Goal: Transaction & Acquisition: Subscribe to service/newsletter

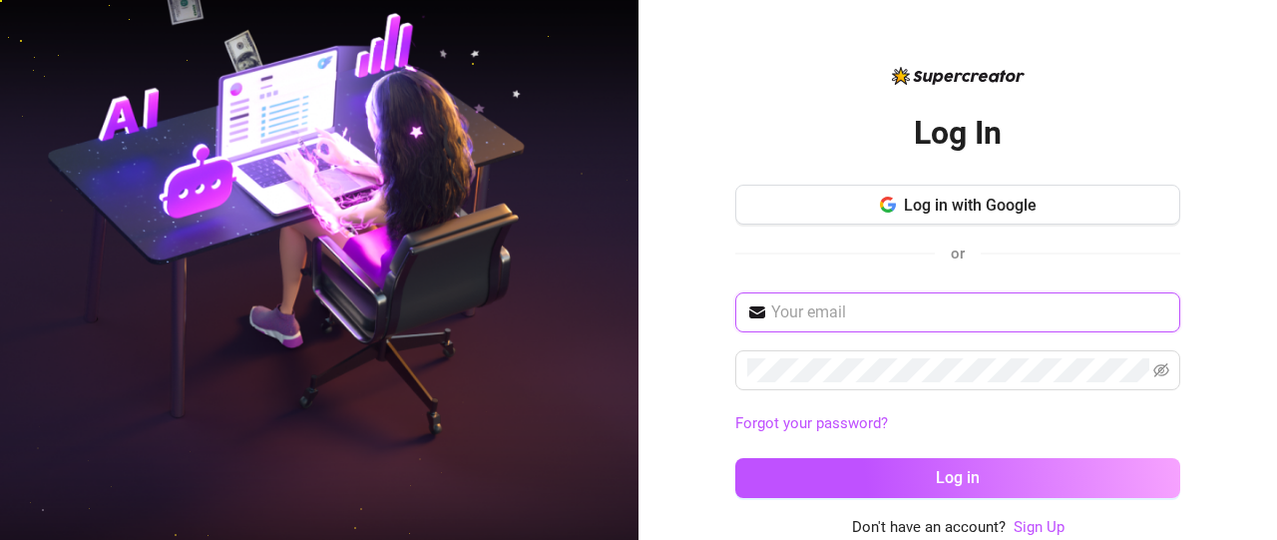
click at [860, 316] on input "text" at bounding box center [969, 312] width 397 height 24
type input "[EMAIL_ADDRESS][DOMAIN_NAME]"
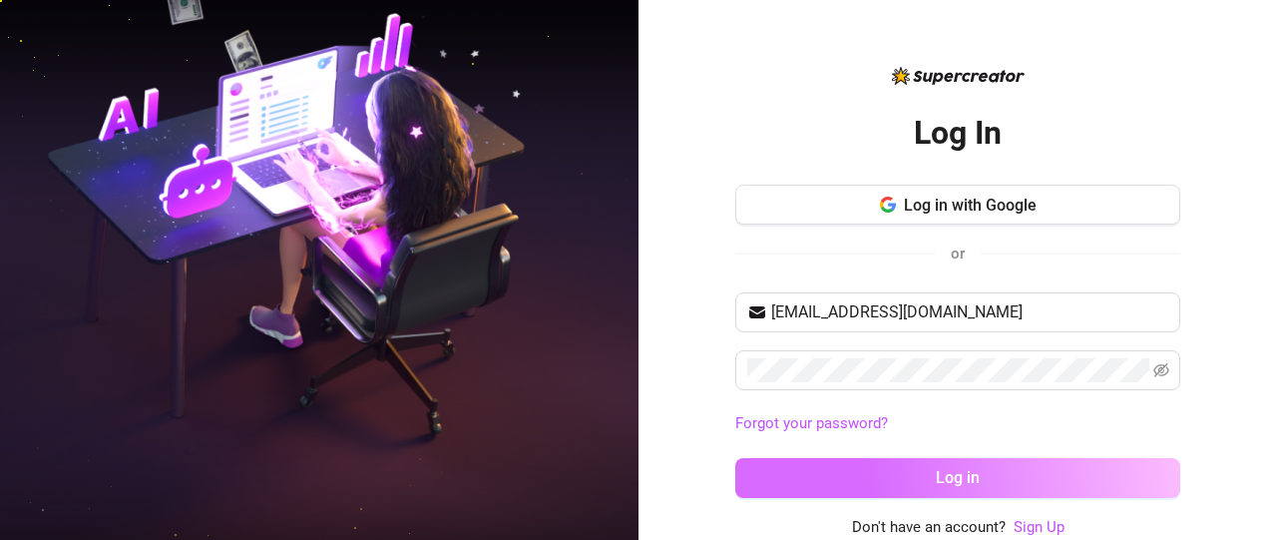
click at [843, 475] on button "Log in" at bounding box center [957, 478] width 445 height 40
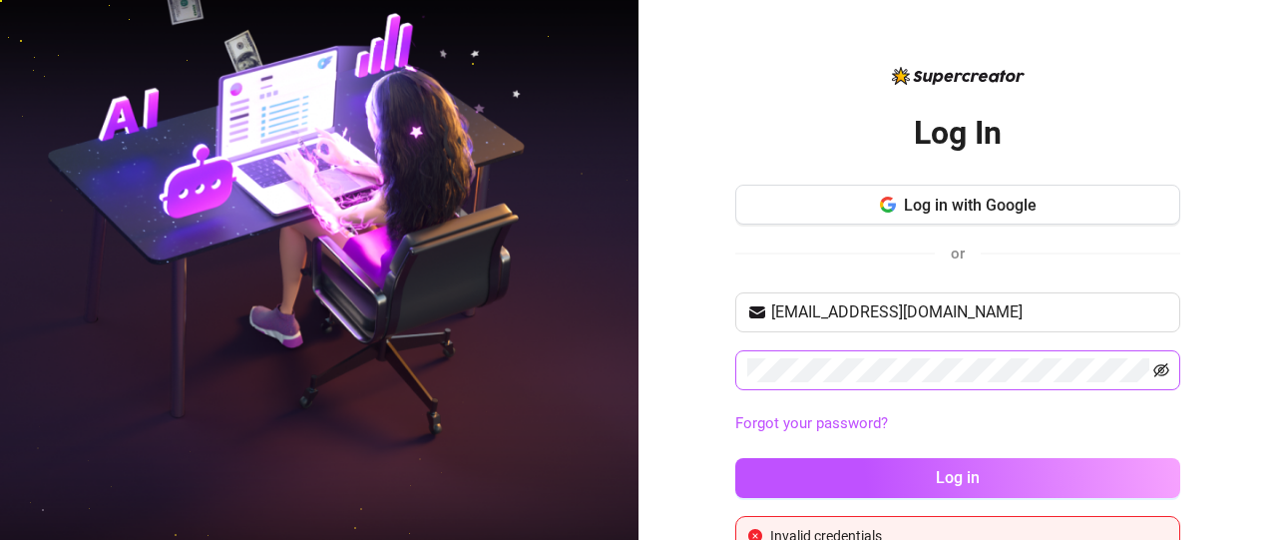
click at [1156, 363] on icon "eye-invisible" at bounding box center [1161, 370] width 16 height 16
click at [735, 458] on button "Log in" at bounding box center [957, 478] width 445 height 40
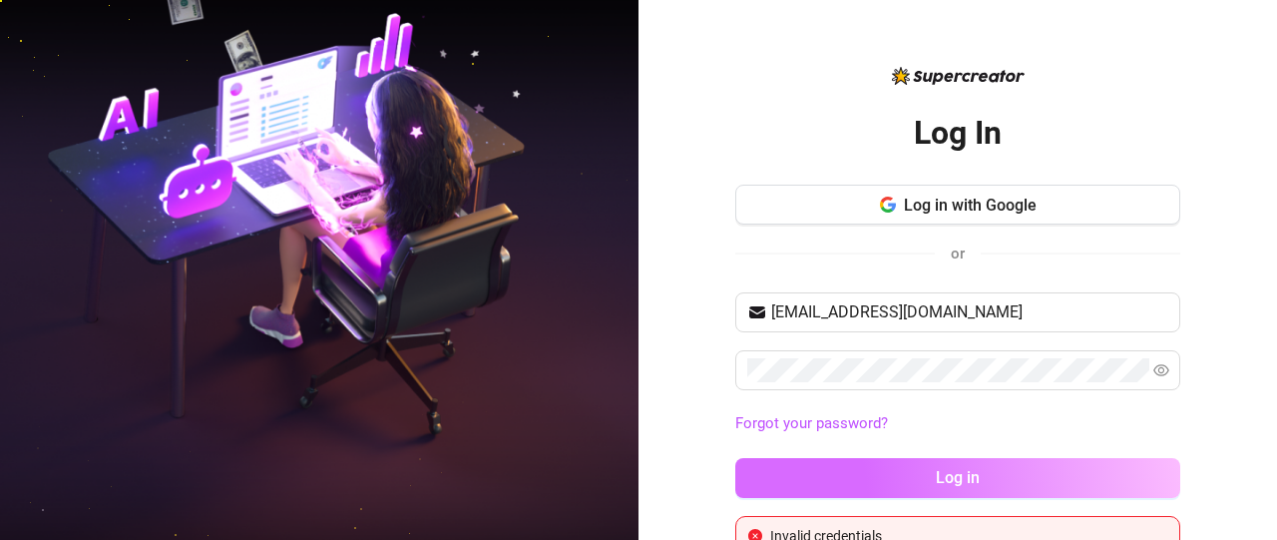
click at [1002, 490] on button "Log in" at bounding box center [957, 478] width 445 height 40
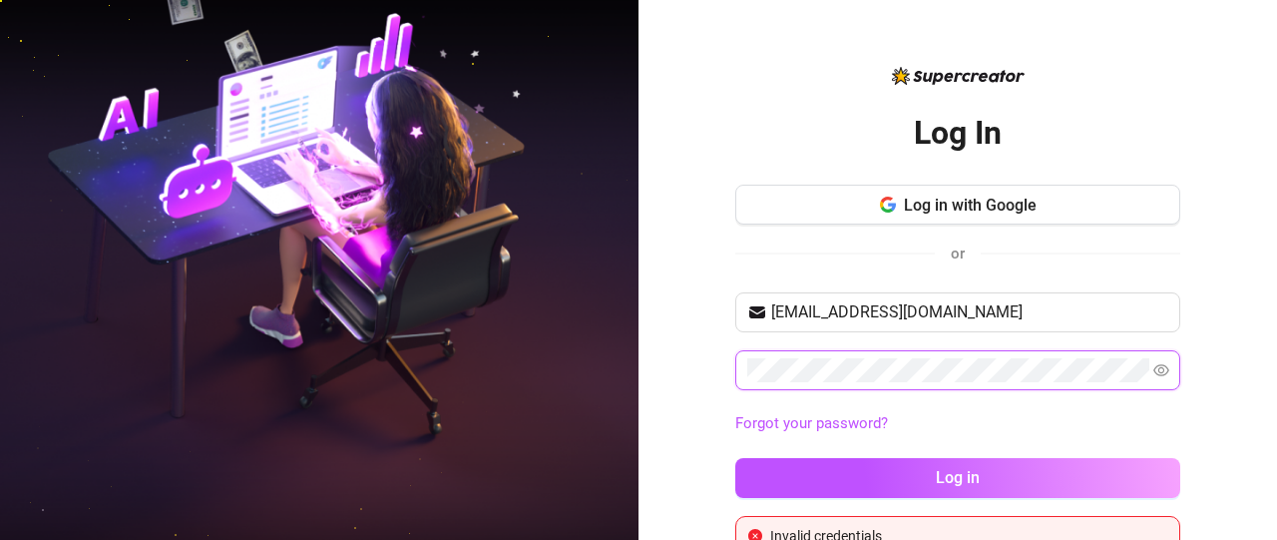
click at [735, 458] on button "Log in" at bounding box center [957, 478] width 445 height 40
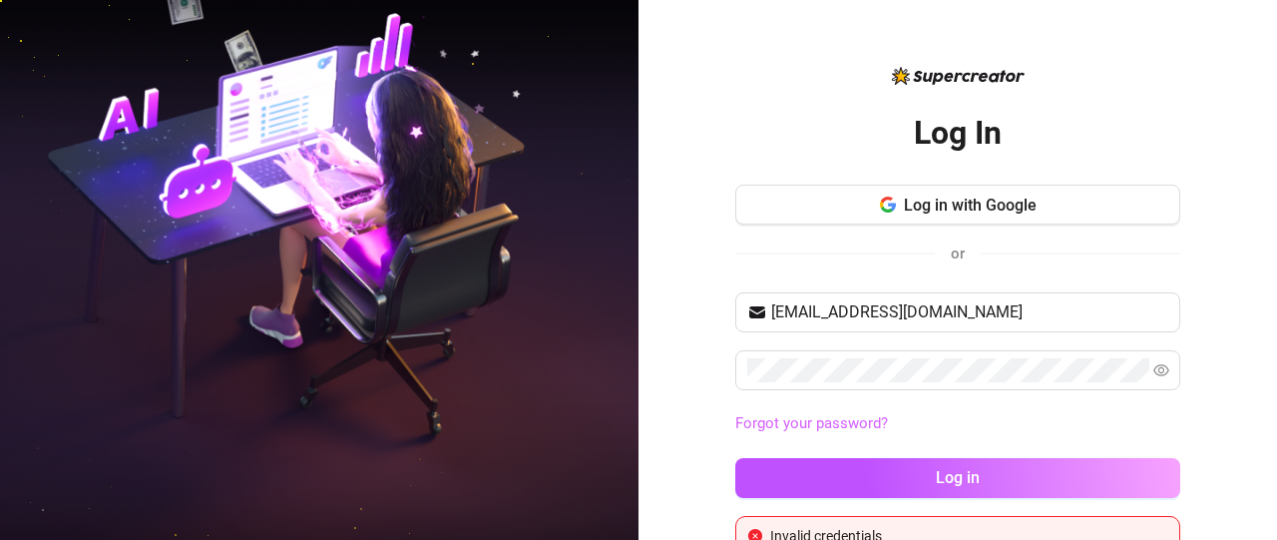
click at [784, 423] on link "Forgot your password?" at bounding box center [811, 423] width 153 height 18
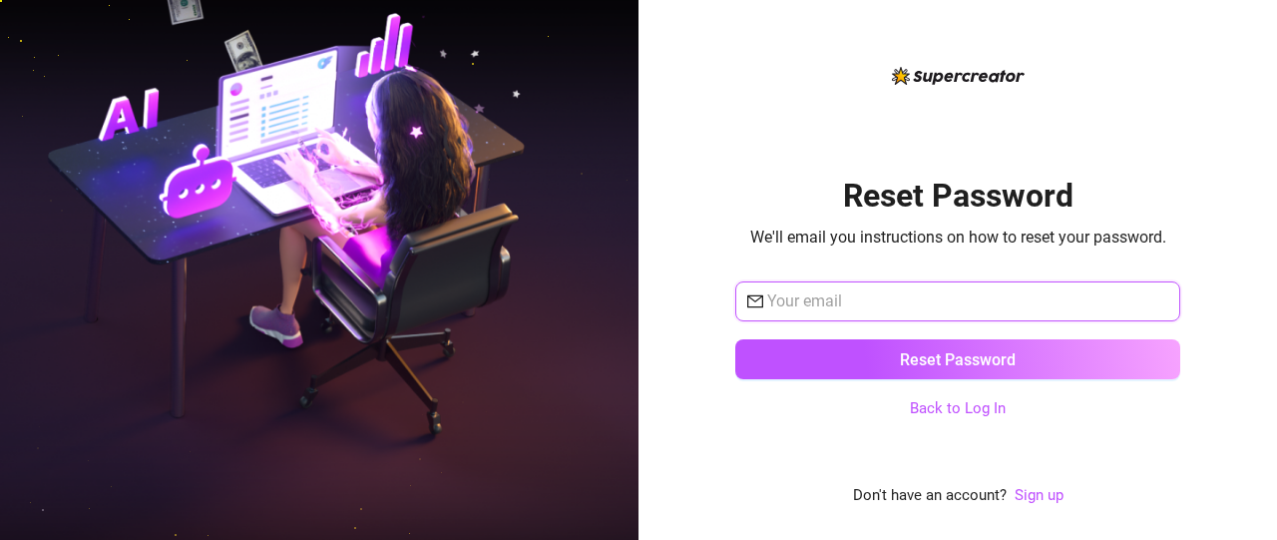
click at [826, 300] on input "text" at bounding box center [967, 301] width 401 height 24
type input "[EMAIL_ADDRESS][DOMAIN_NAME]"
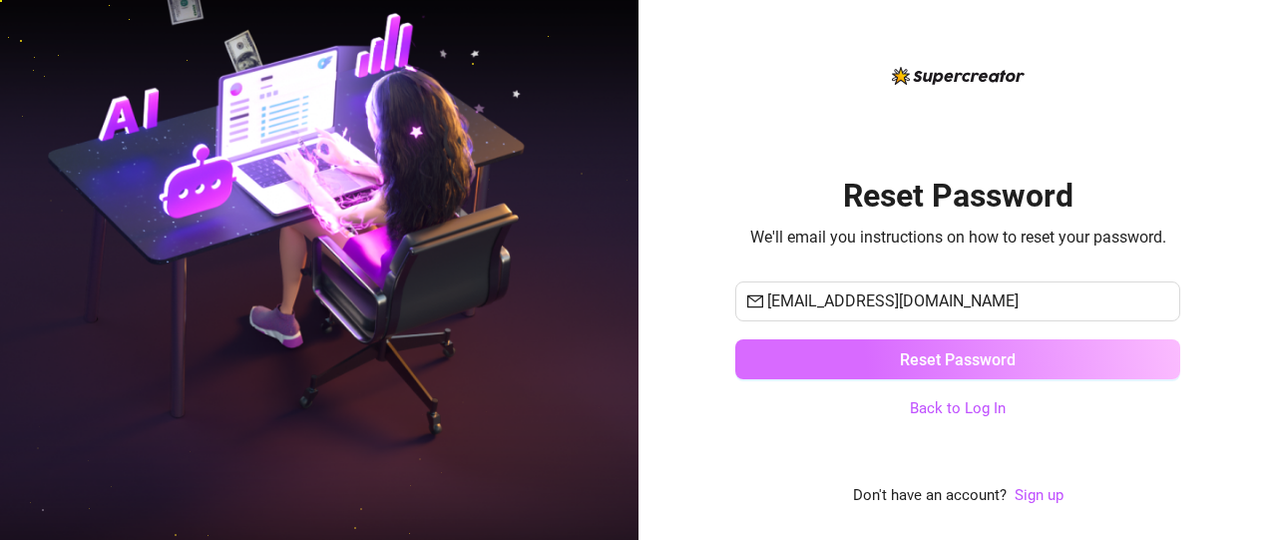
click at [932, 370] on button "Reset Password" at bounding box center [957, 359] width 445 height 40
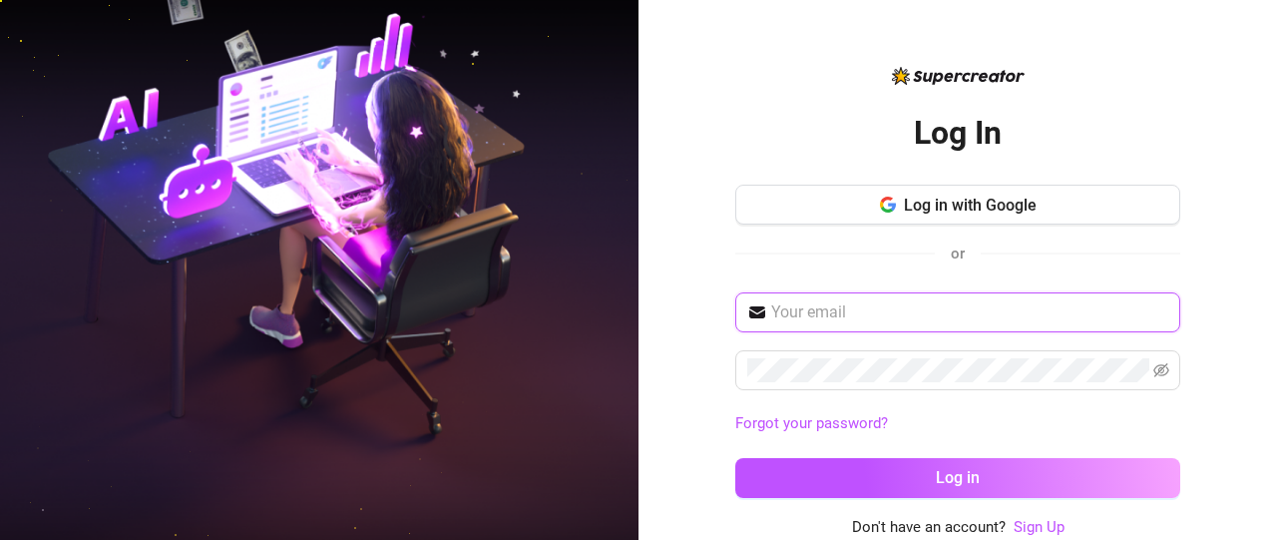
click at [928, 312] on input "text" at bounding box center [969, 312] width 397 height 24
type input "[EMAIL_ADDRESS][DOMAIN_NAME]"
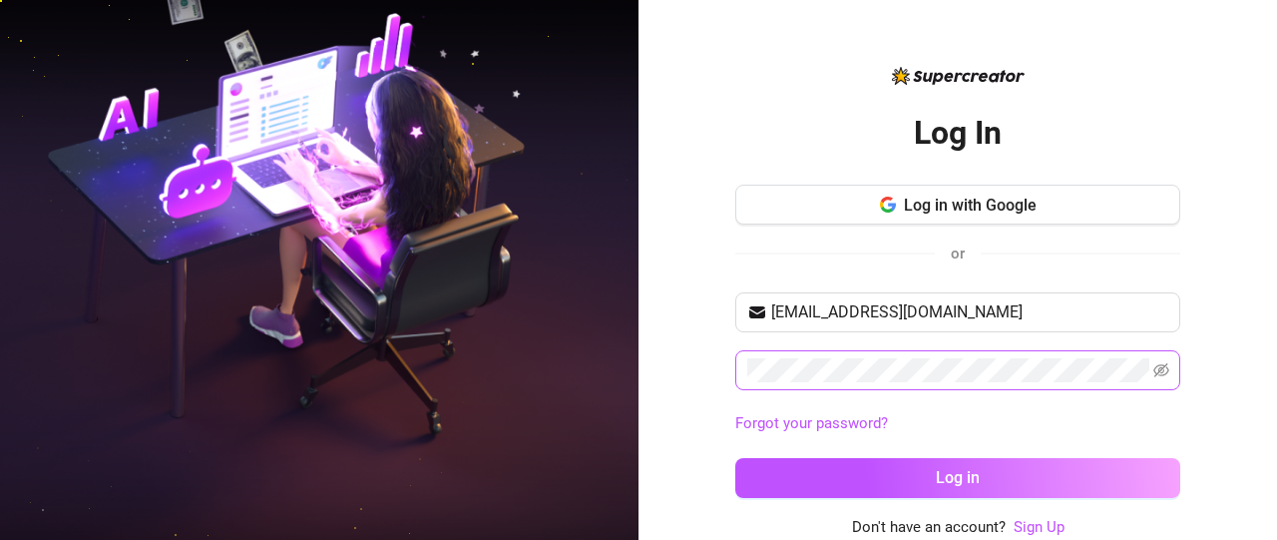
click at [1148, 362] on span at bounding box center [957, 370] width 445 height 40
click at [1160, 363] on icon "eye-invisible" at bounding box center [1161, 370] width 16 height 14
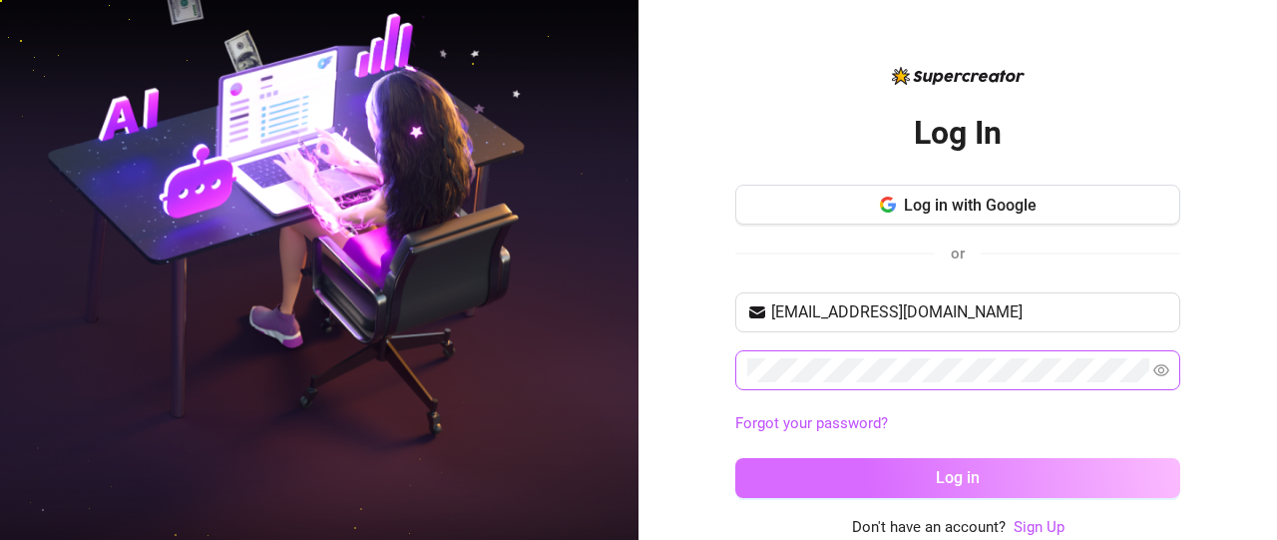
click at [1063, 472] on button "Log in" at bounding box center [957, 478] width 445 height 40
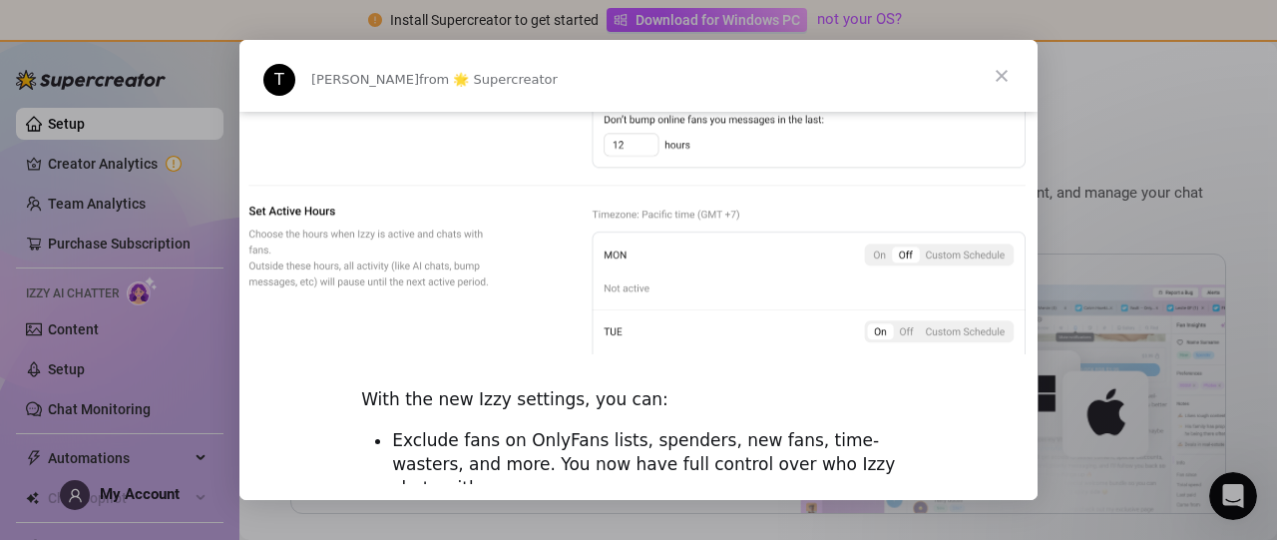
scroll to position [1516, 0]
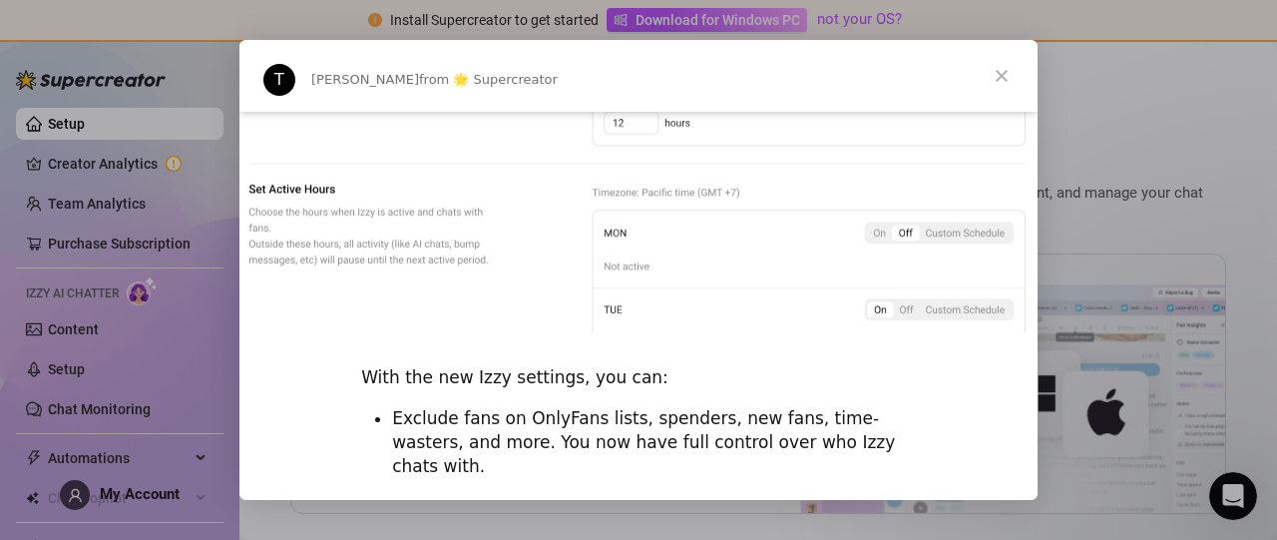
click at [369, 413] on ul "Exclude fans on OnlyFans lists, spenders, new fans, time-wasters, and more. You…" at bounding box center [638, 496] width 555 height 178
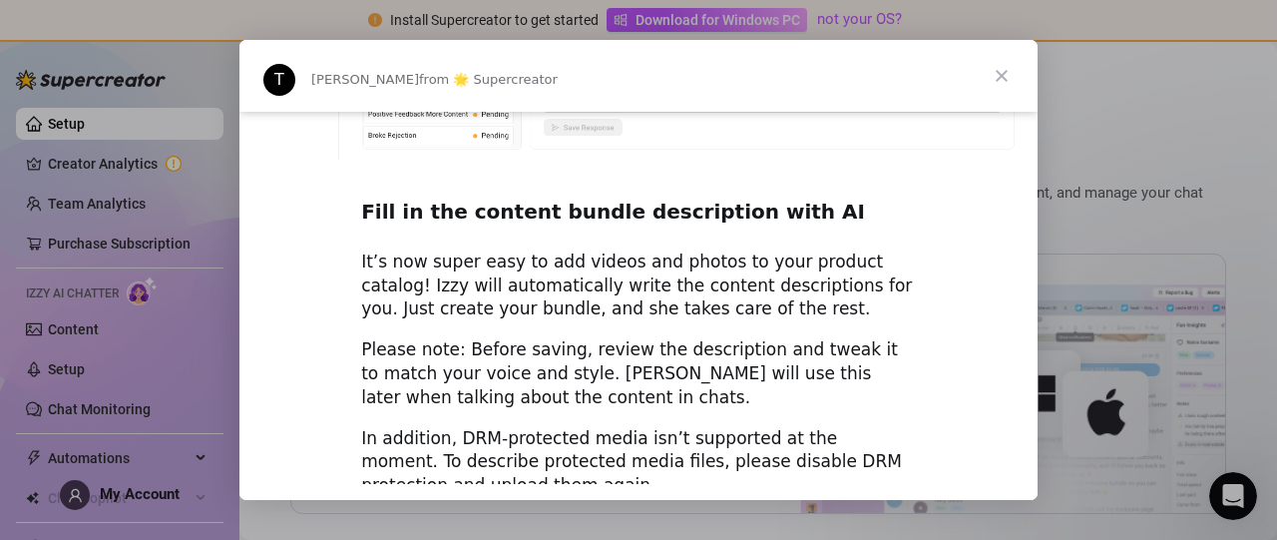
scroll to position [2652, 0]
click at [978, 71] on span "Close" at bounding box center [1002, 76] width 72 height 72
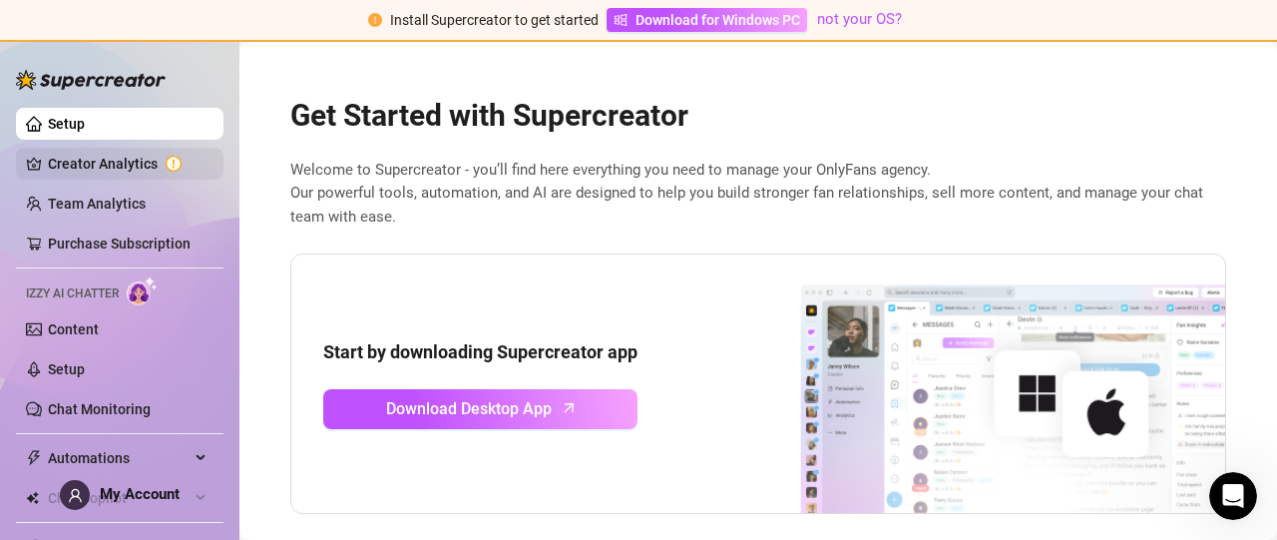
click at [98, 168] on link "Creator Analytics" at bounding box center [128, 164] width 160 height 32
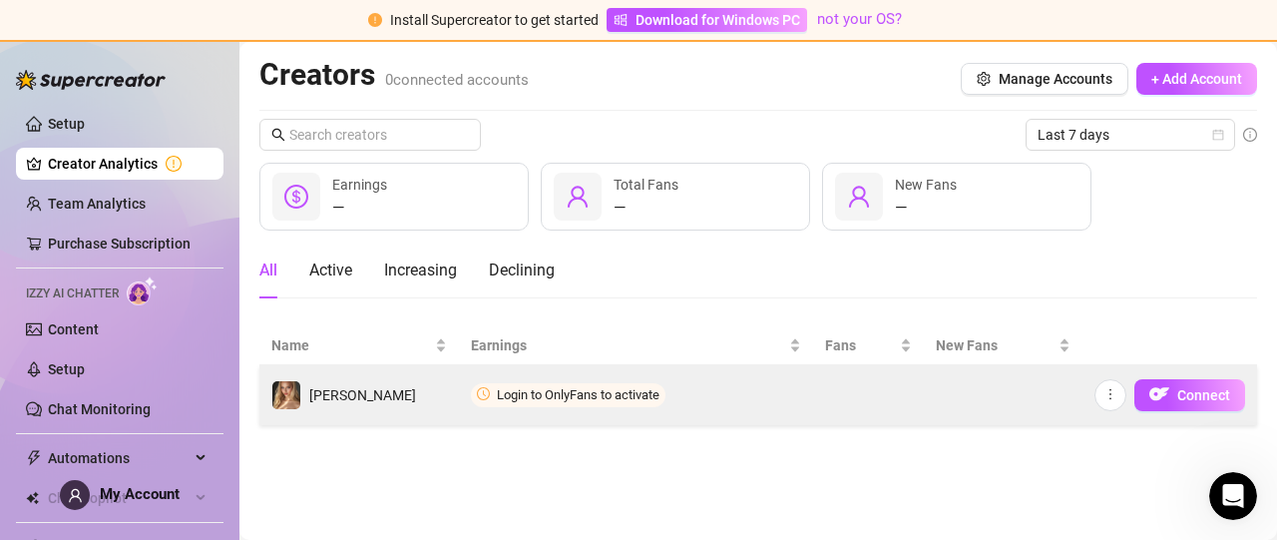
click at [561, 393] on span "Login to OnlyFans to activate" at bounding box center [578, 394] width 163 height 15
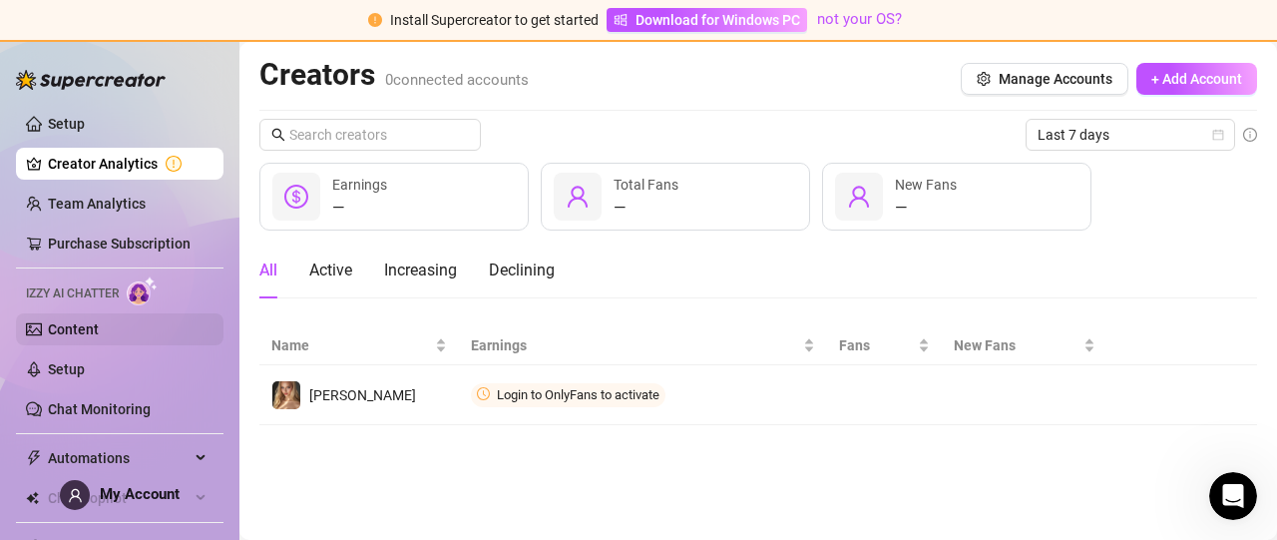
click at [76, 331] on link "Content" at bounding box center [73, 329] width 51 height 16
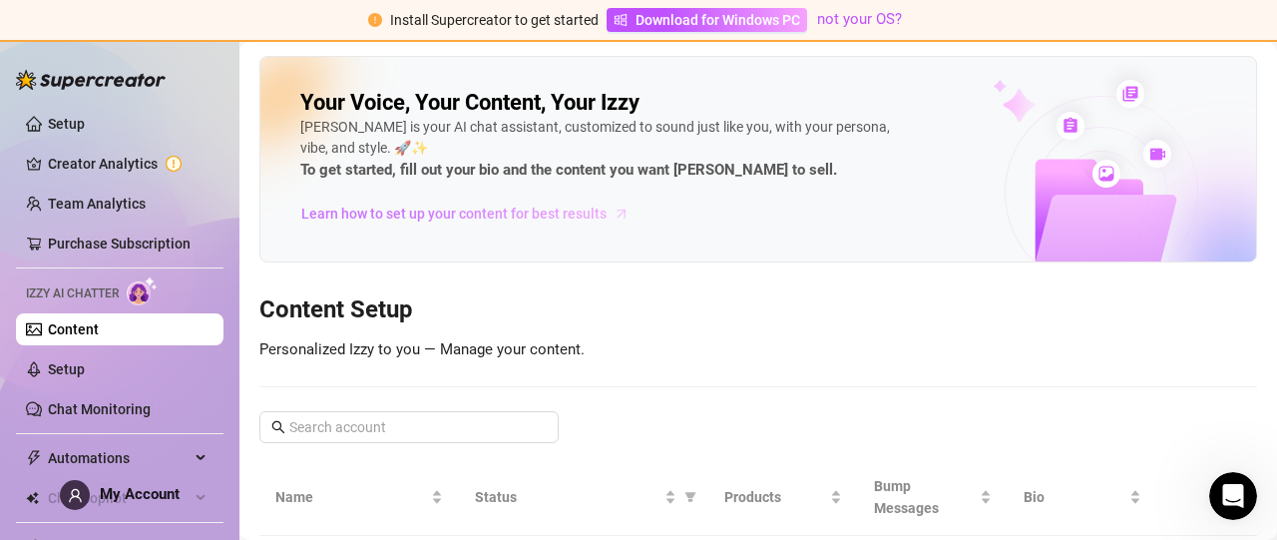
click at [427, 214] on span "Learn how to set up your content for best results" at bounding box center [453, 213] width 305 height 22
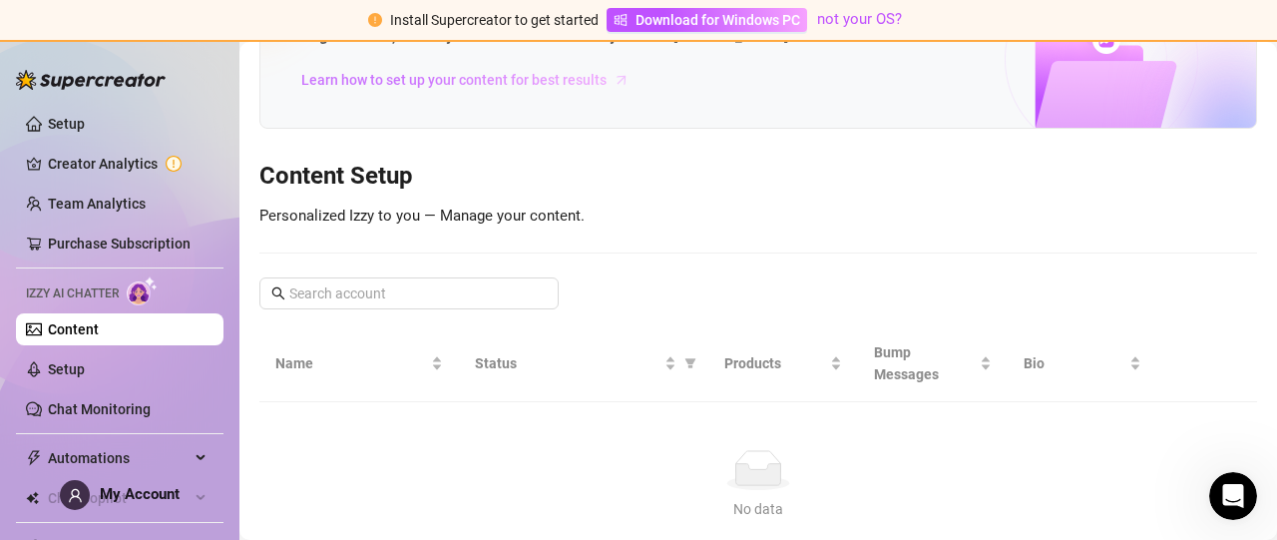
scroll to position [70, 0]
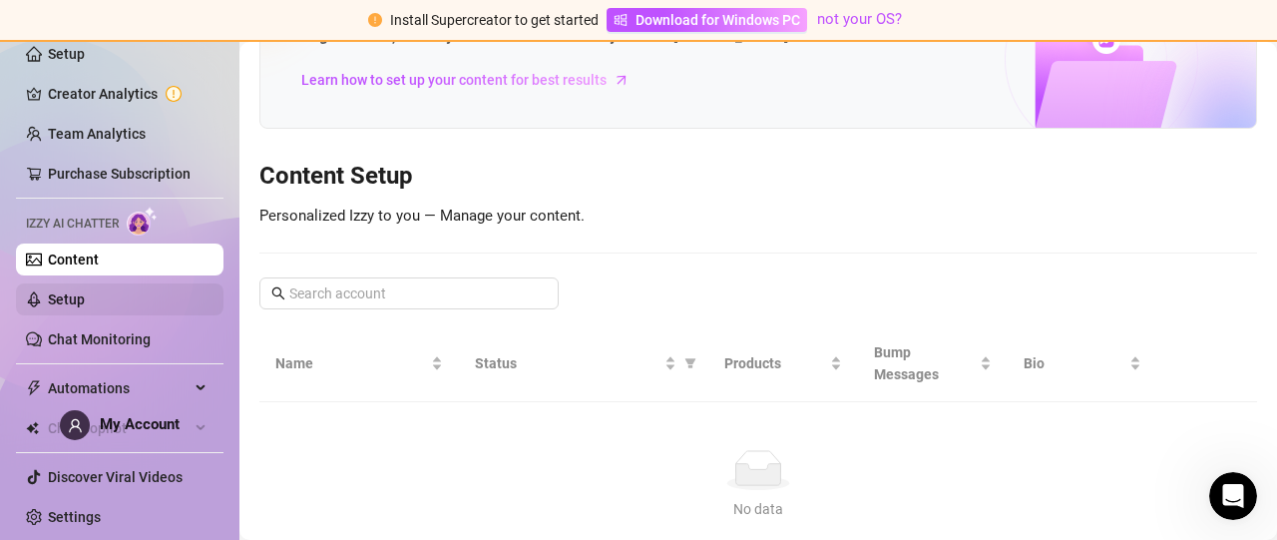
click at [61, 296] on link "Setup" at bounding box center [66, 299] width 37 height 16
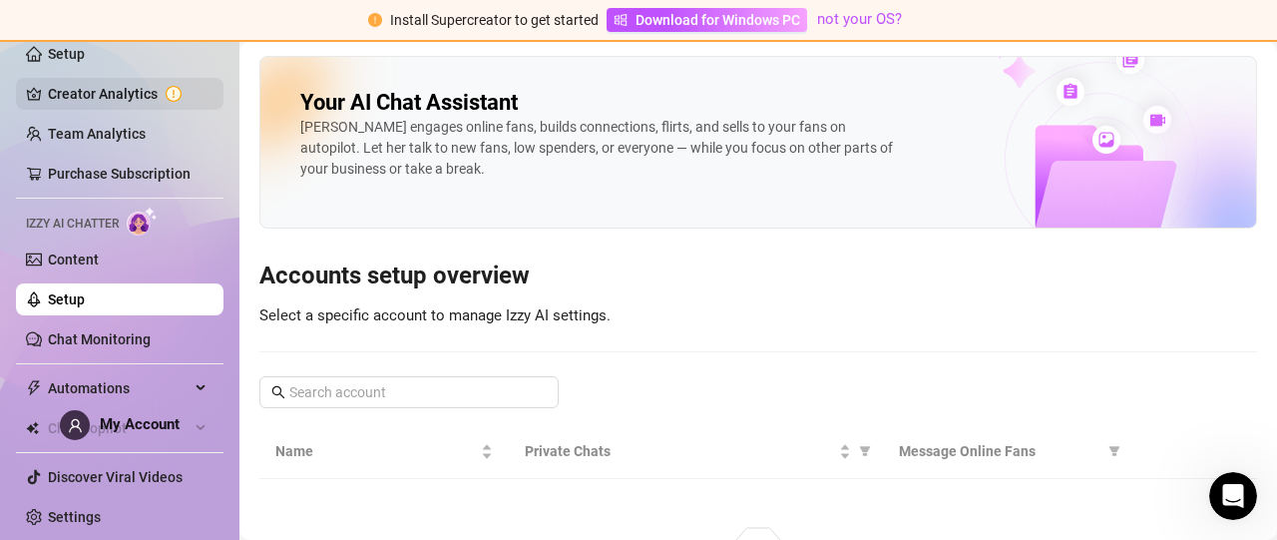
click at [86, 100] on link "Creator Analytics" at bounding box center [128, 94] width 160 height 32
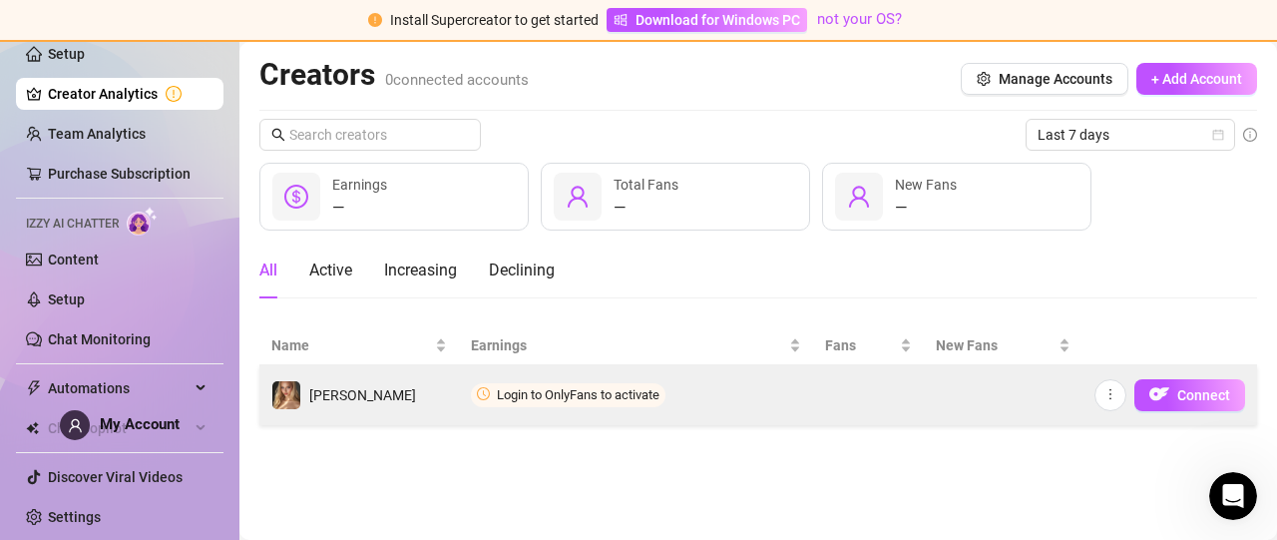
click at [554, 392] on span "Login to OnlyFans to activate" at bounding box center [578, 394] width 163 height 15
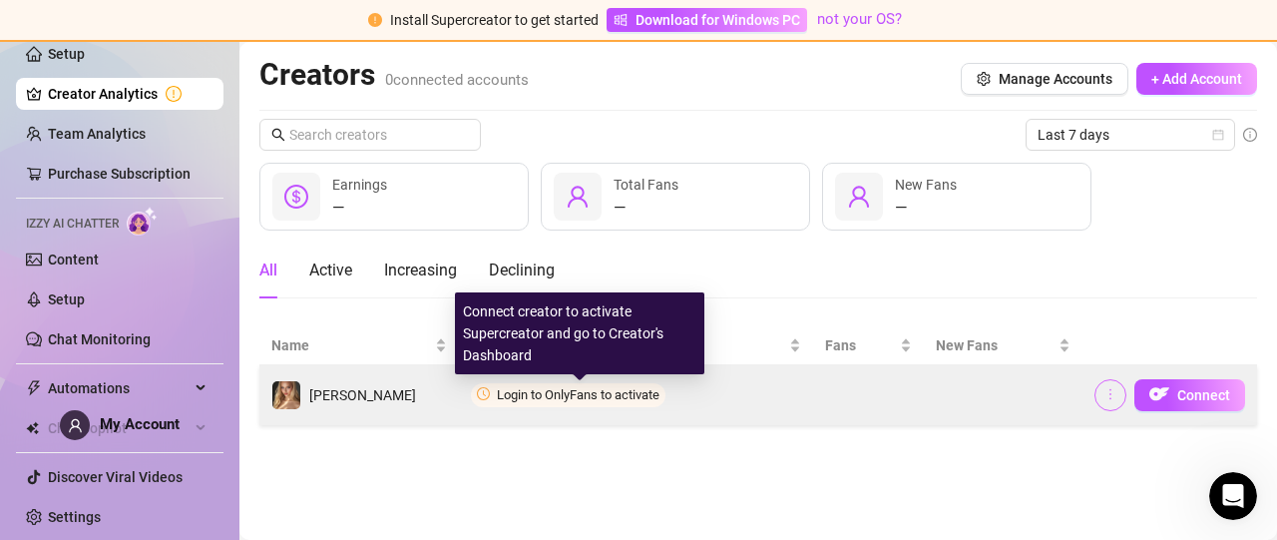
click at [1116, 398] on icon "more" at bounding box center [1110, 394] width 14 height 14
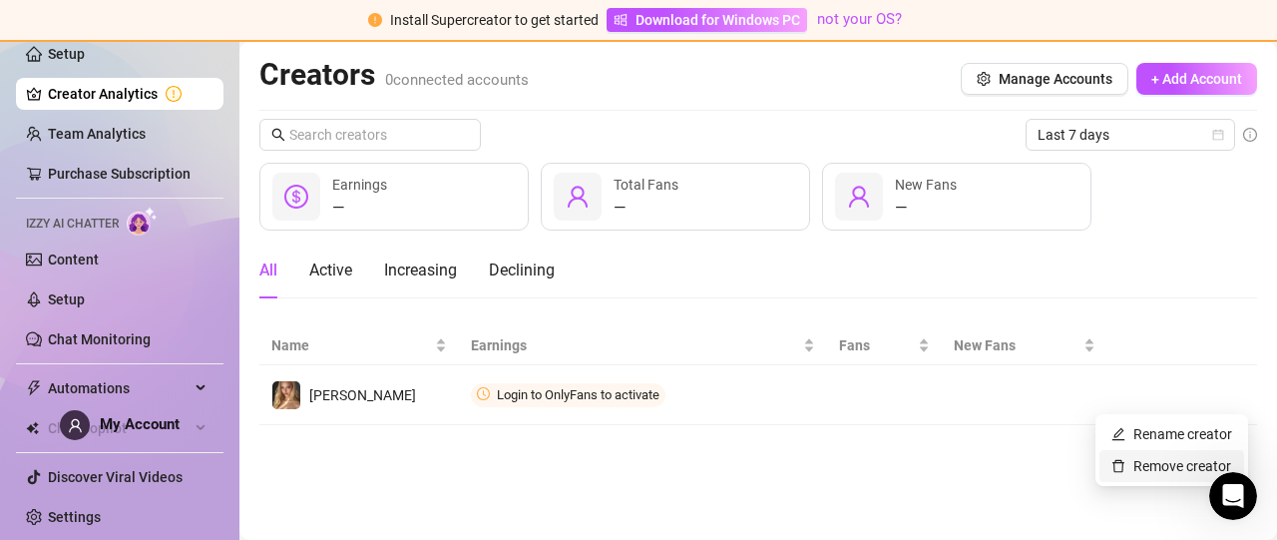
click at [1137, 466] on link "Remove creator" at bounding box center [1171, 466] width 120 height 16
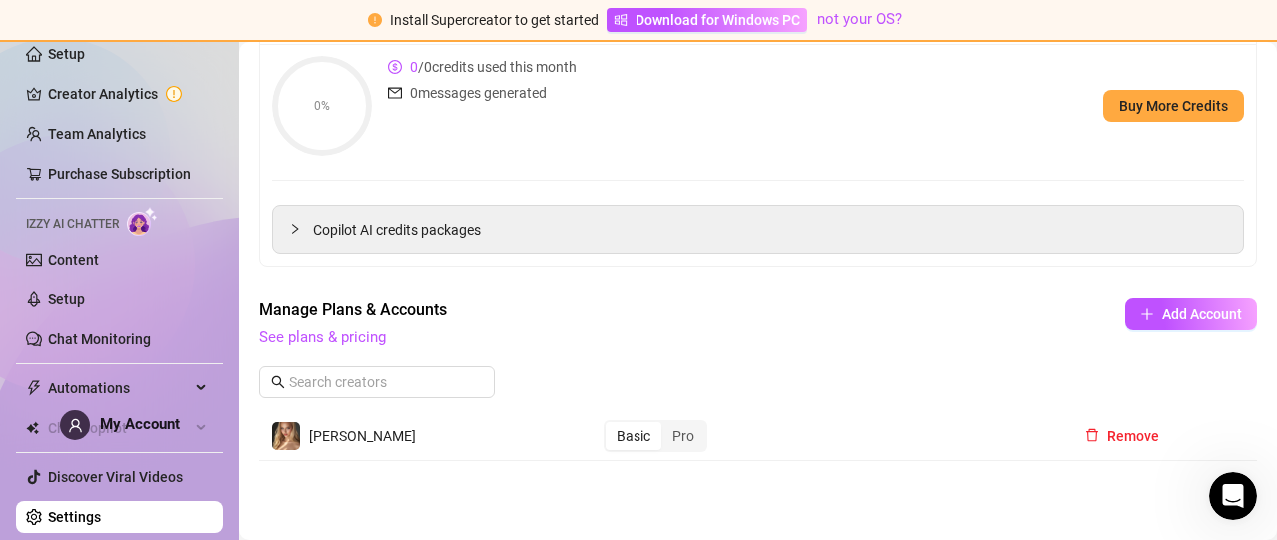
scroll to position [151, 0]
click at [1162, 311] on span "Add Account" at bounding box center [1202, 313] width 80 height 16
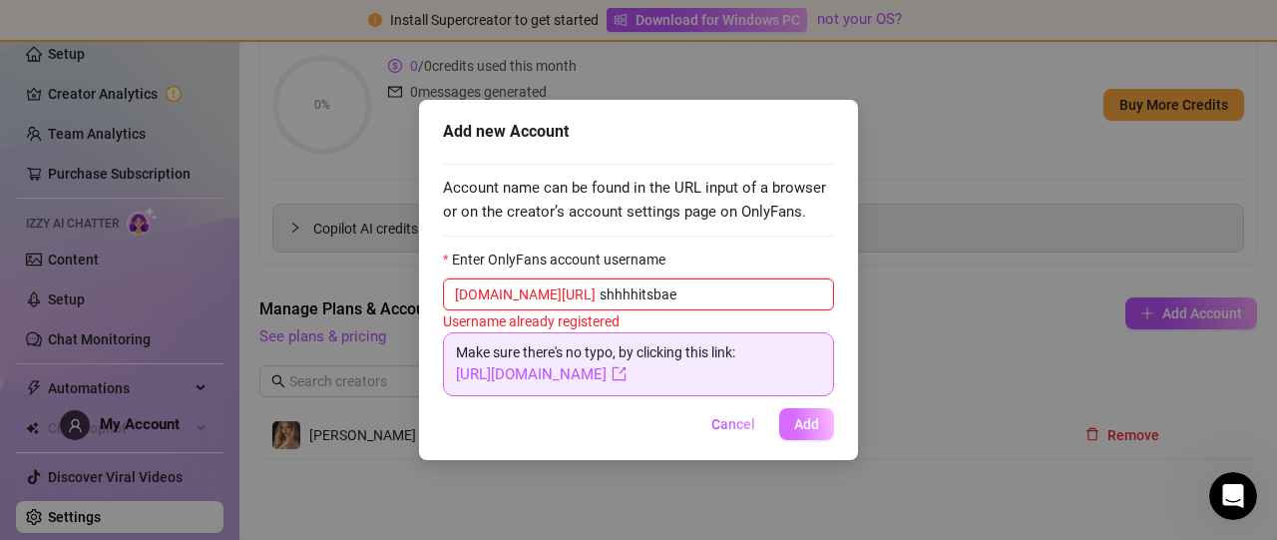
type input "shhhhitsbae"
click at [806, 424] on span "Add" at bounding box center [806, 424] width 25 height 16
click at [798, 425] on span "Add" at bounding box center [806, 424] width 25 height 16
click at [749, 427] on span "Cancel" at bounding box center [733, 424] width 44 height 16
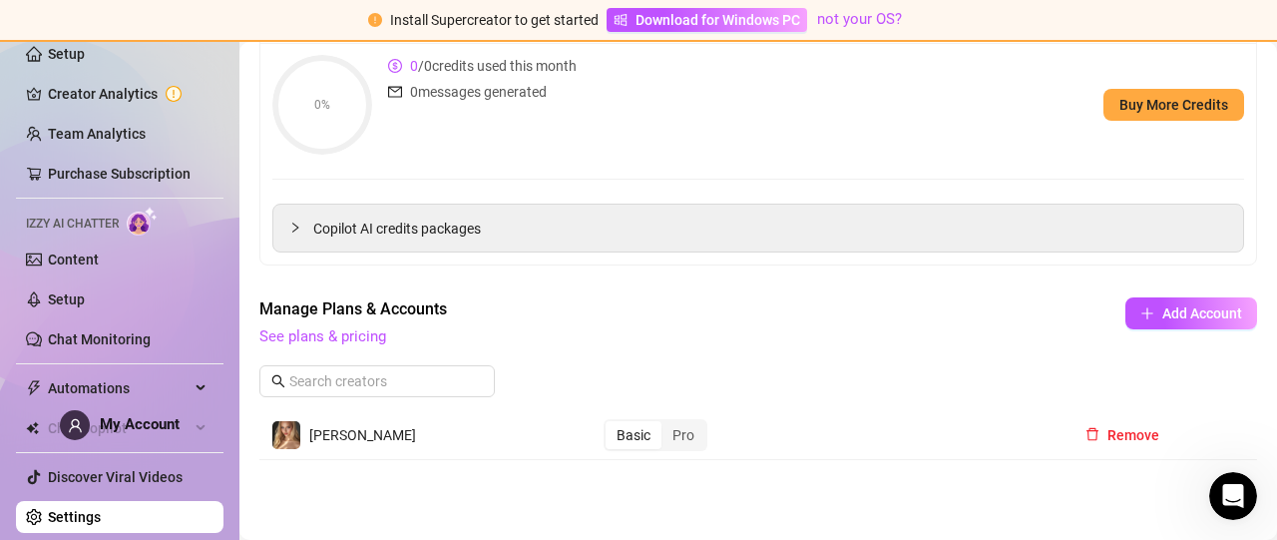
click at [888, 413] on td "Basic Pro" at bounding box center [825, 435] width 466 height 49
click at [339, 415] on td "[PERSON_NAME]" at bounding box center [425, 435] width 332 height 49
click at [331, 449] on td "[PERSON_NAME]" at bounding box center [425, 435] width 332 height 49
click at [332, 444] on div "[PERSON_NAME]" at bounding box center [343, 435] width 145 height 30
click at [1100, 443] on button "Remove" at bounding box center [1122, 435] width 106 height 32
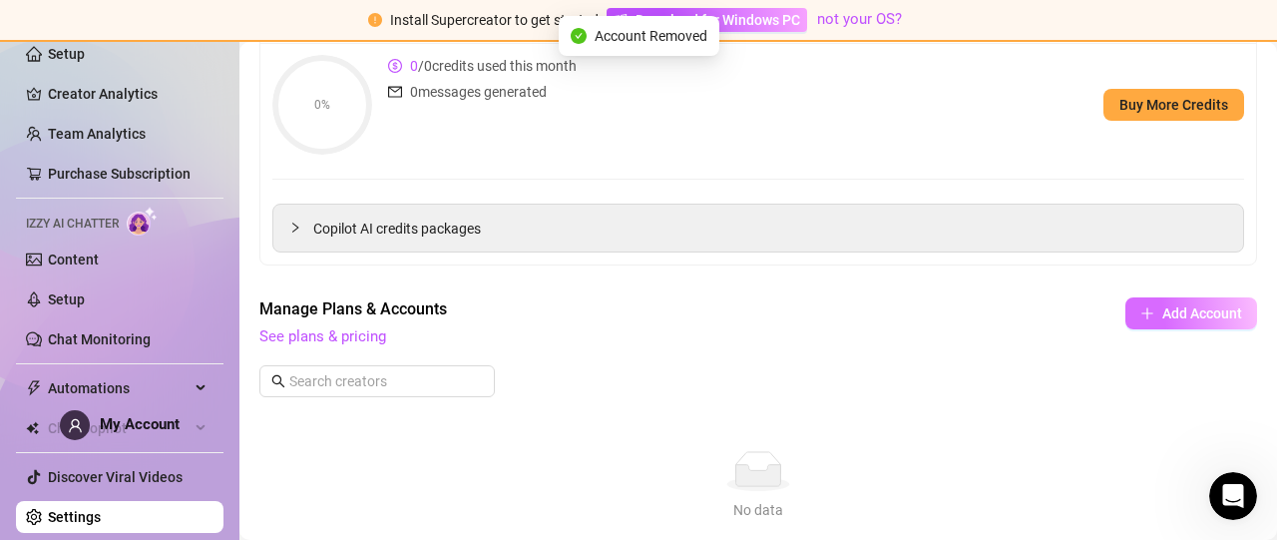
click at [1162, 315] on span "Add Account" at bounding box center [1202, 313] width 80 height 16
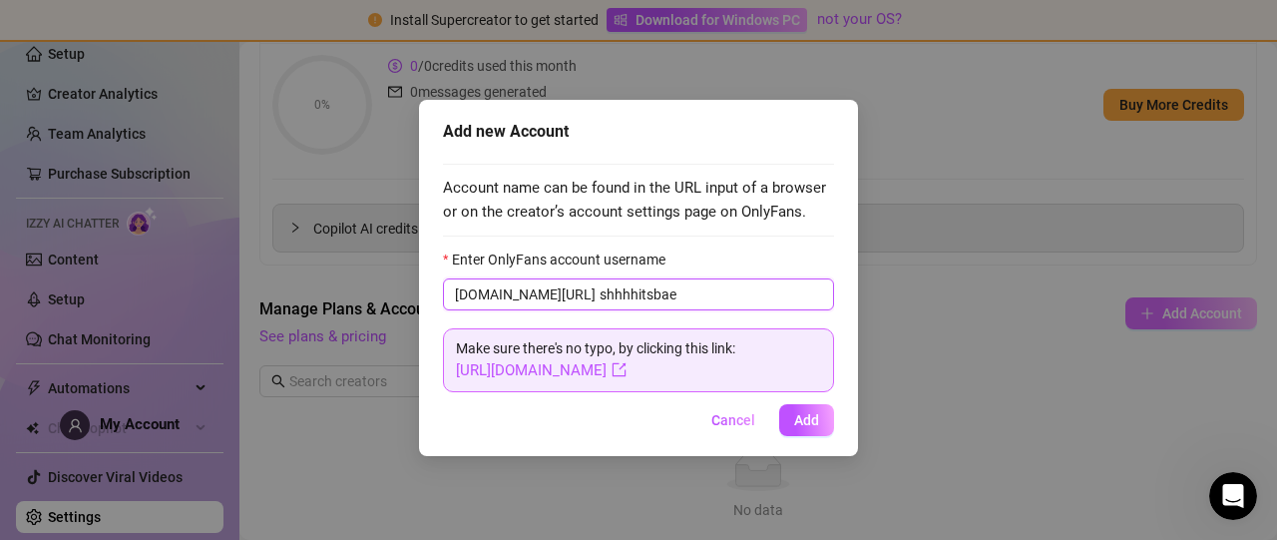
type input "shhhhitsbae"
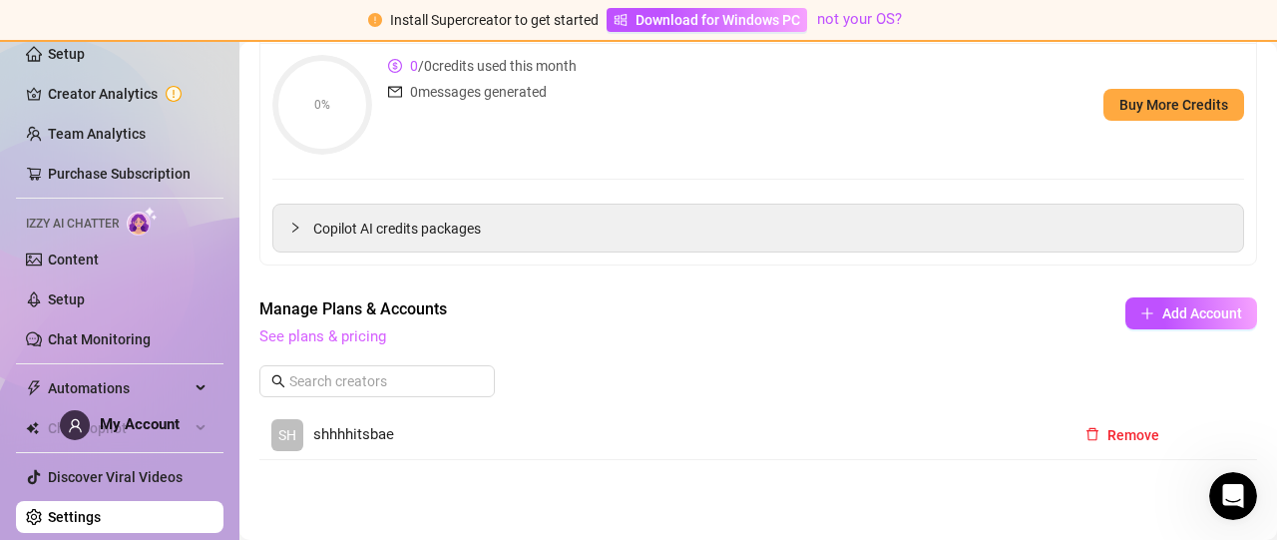
click at [345, 336] on link "See plans & pricing" at bounding box center [322, 336] width 127 height 18
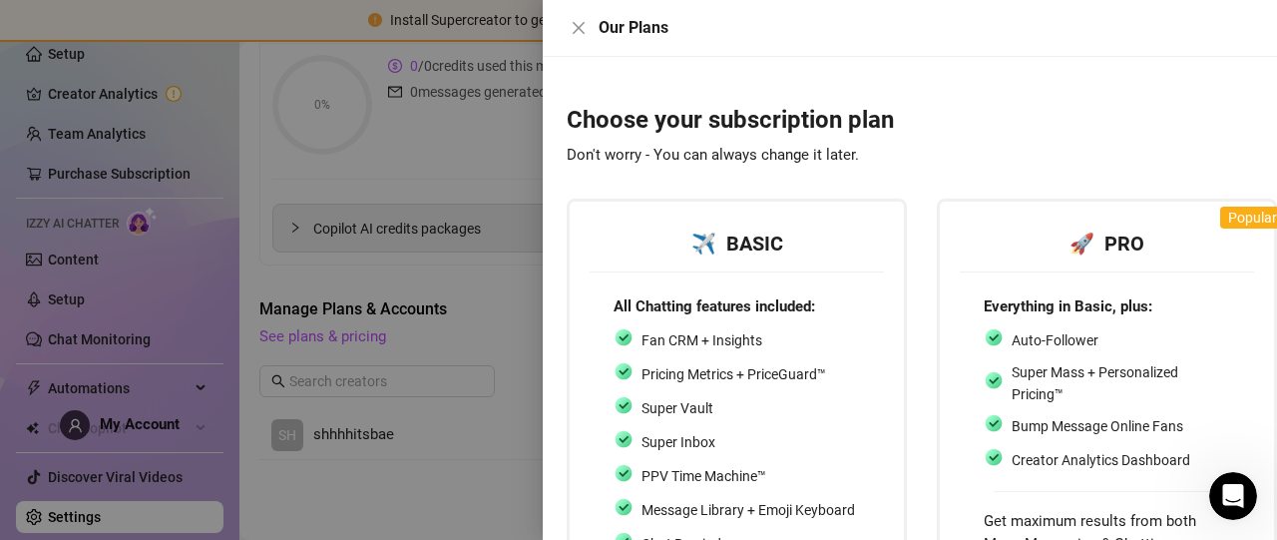
drag, startPoint x: 587, startPoint y: 468, endPoint x: 599, endPoint y: 476, distance: 14.4
click at [599, 476] on div "All Chatting features included: Fan CRM + Insights Pricing Metrics + PriceGuard…" at bounding box center [737, 521] width 294 height 500
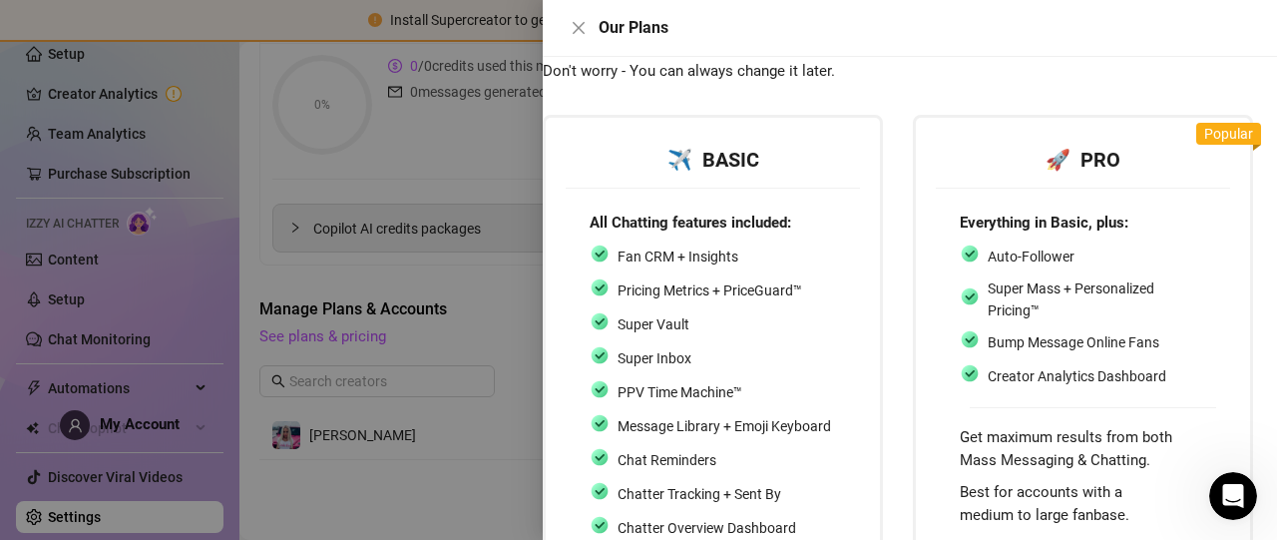
scroll to position [83, 38]
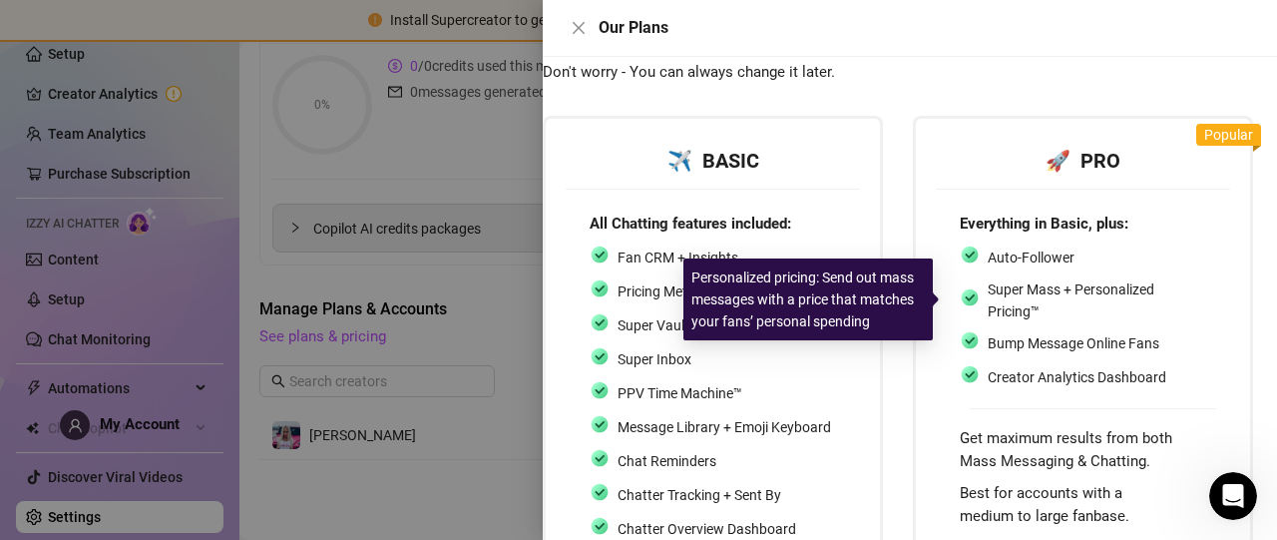
click at [1186, 312] on div "Super Mass + Personalized Pricing™" at bounding box center [1097, 300] width 218 height 44
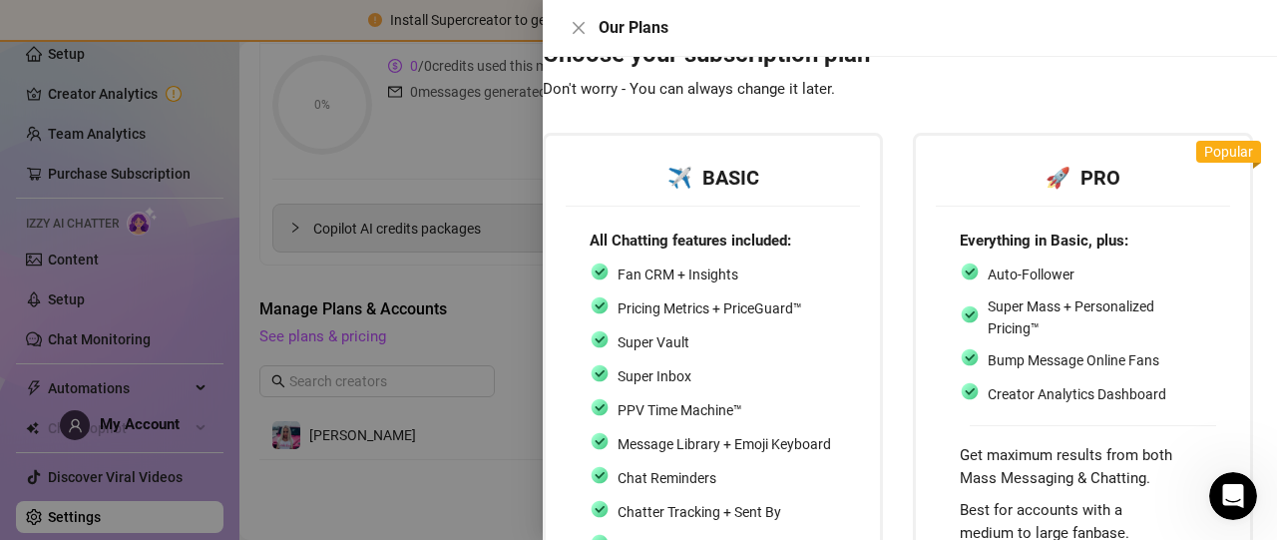
scroll to position [0, 38]
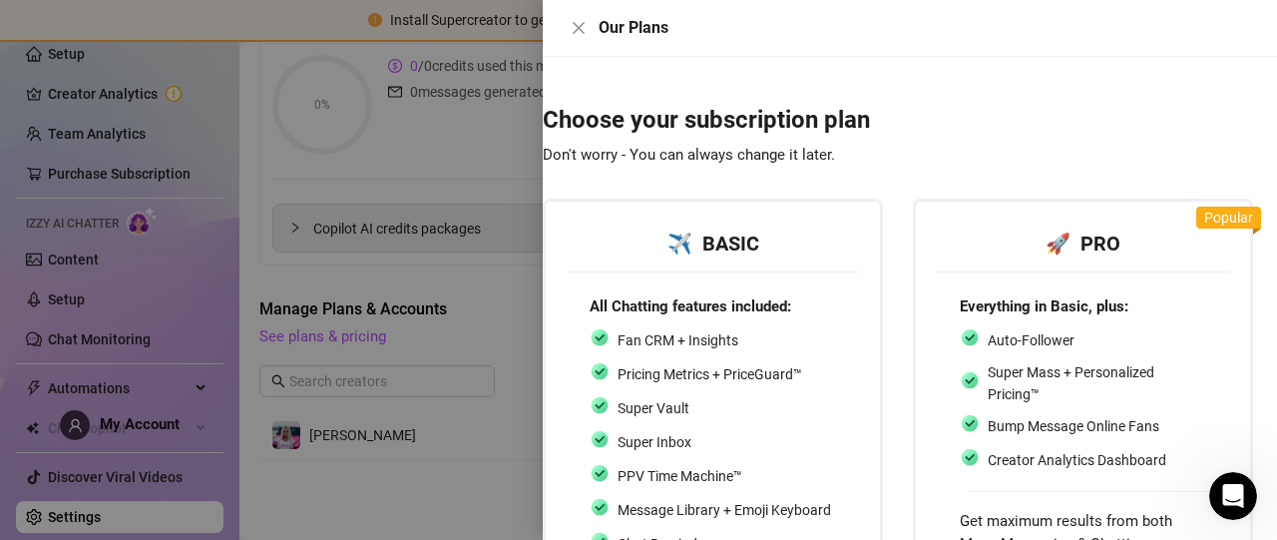
click at [405, 168] on div at bounding box center [638, 270] width 1277 height 540
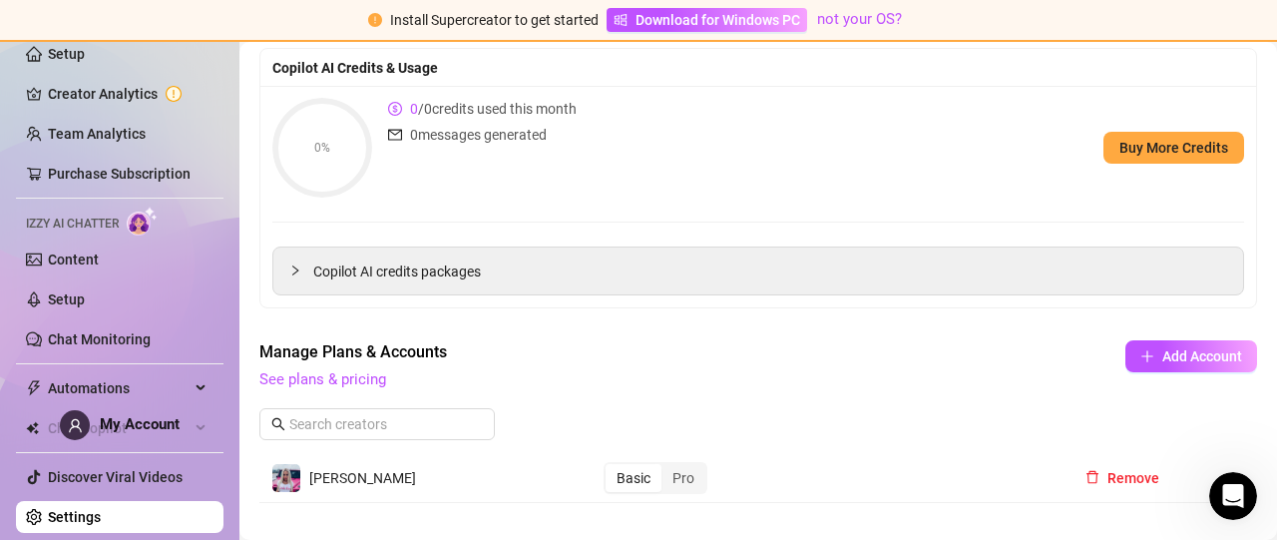
scroll to position [151, 0]
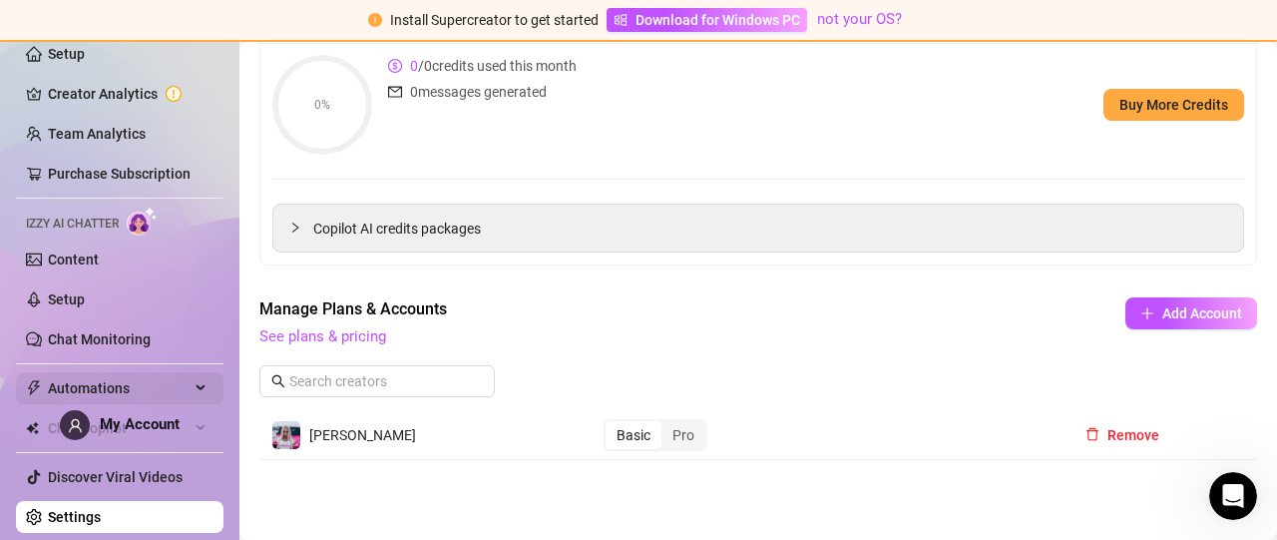
click at [134, 397] on span "Automations" at bounding box center [119, 388] width 142 height 32
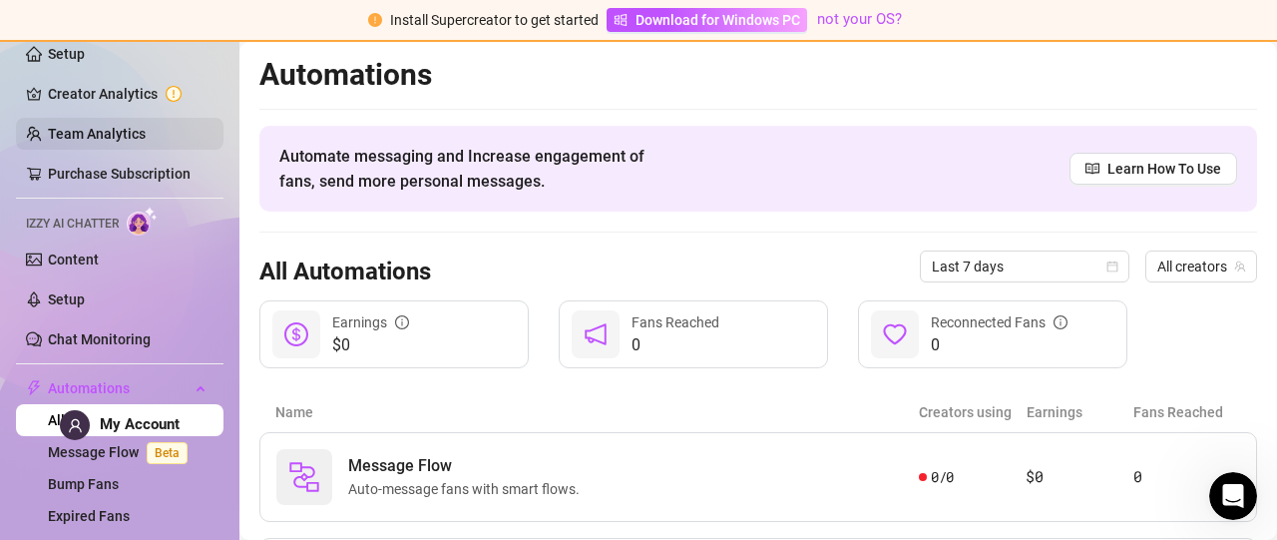
click at [104, 138] on link "Team Analytics" at bounding box center [97, 134] width 98 height 16
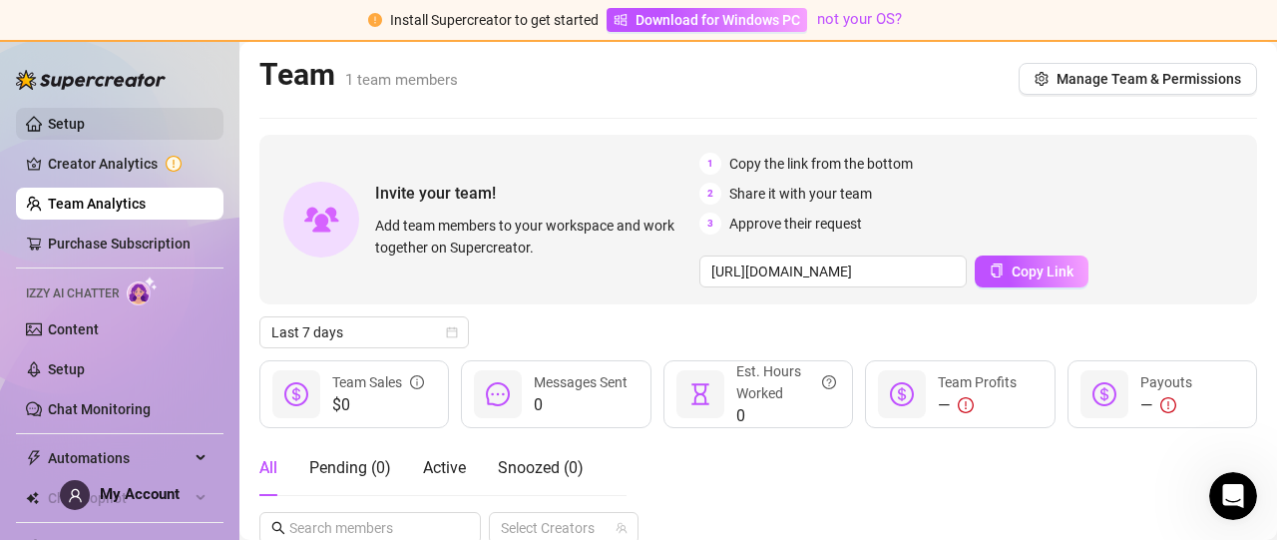
click at [84, 131] on link "Setup" at bounding box center [66, 124] width 37 height 16
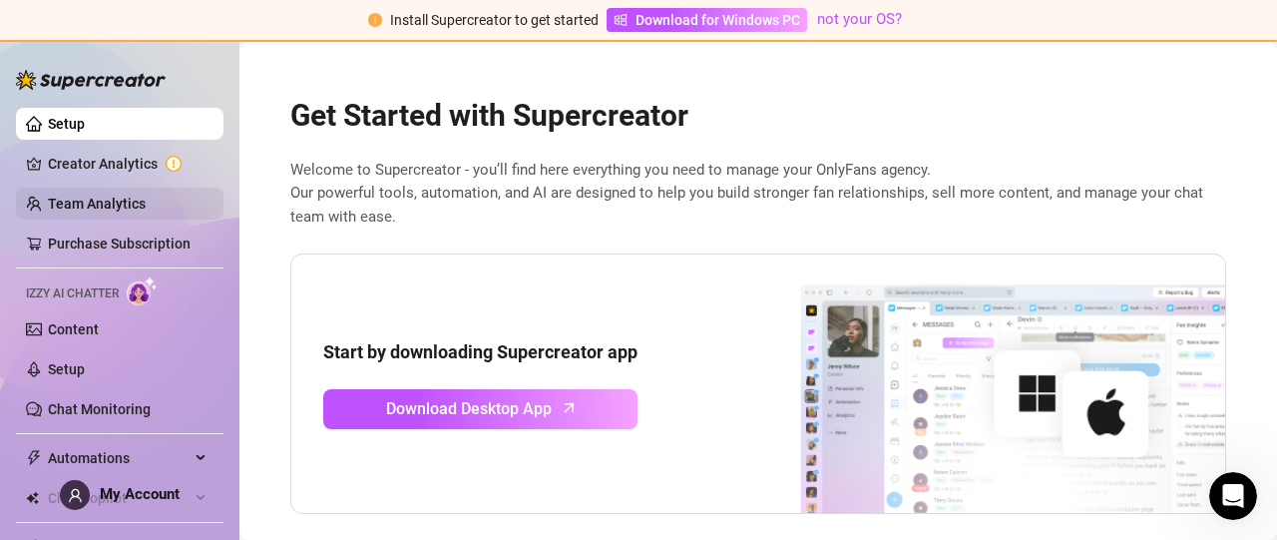
click at [87, 203] on link "Team Analytics" at bounding box center [97, 204] width 98 height 16
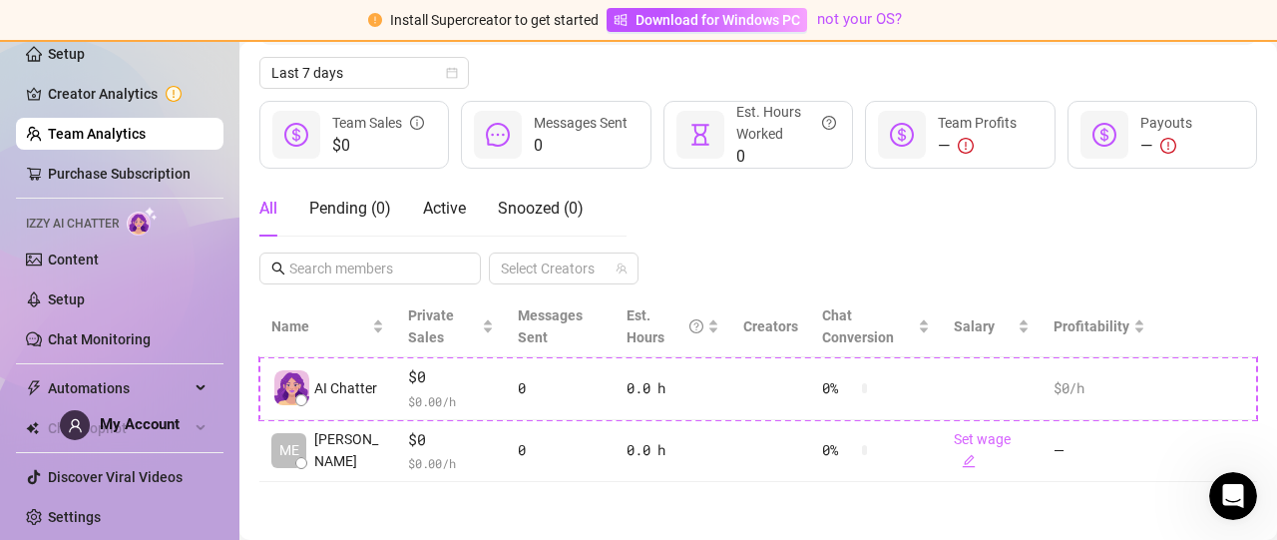
scroll to position [68, 0]
click at [154, 431] on span "My Account" at bounding box center [140, 426] width 80 height 18
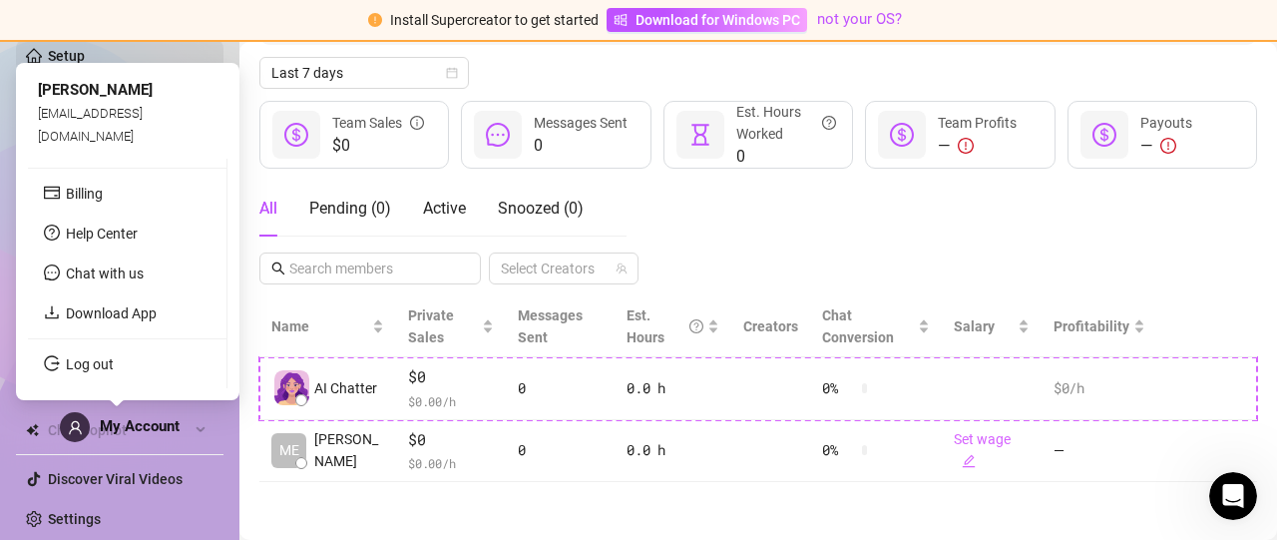
click at [85, 64] on link "Setup" at bounding box center [66, 56] width 37 height 16
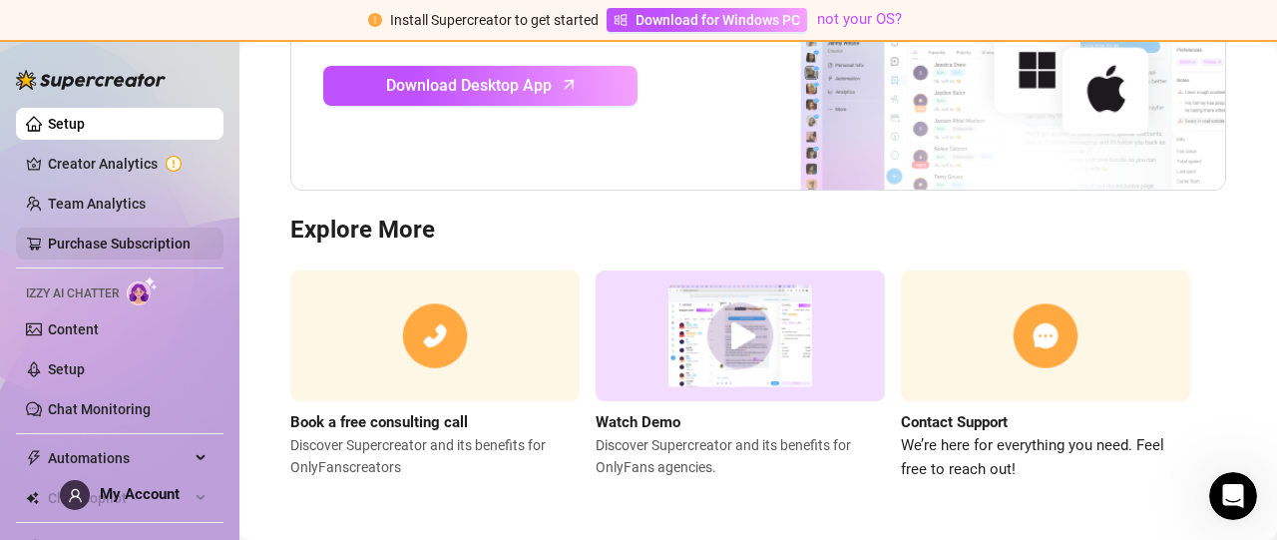
click at [70, 249] on link "Purchase Subscription" at bounding box center [119, 243] width 143 height 16
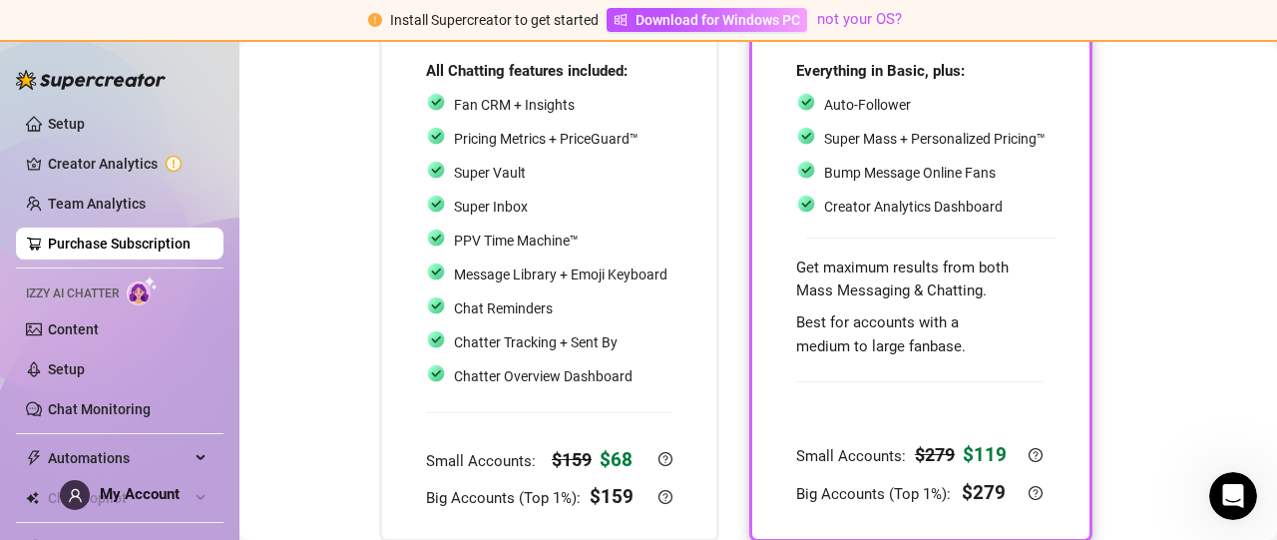
scroll to position [208, 0]
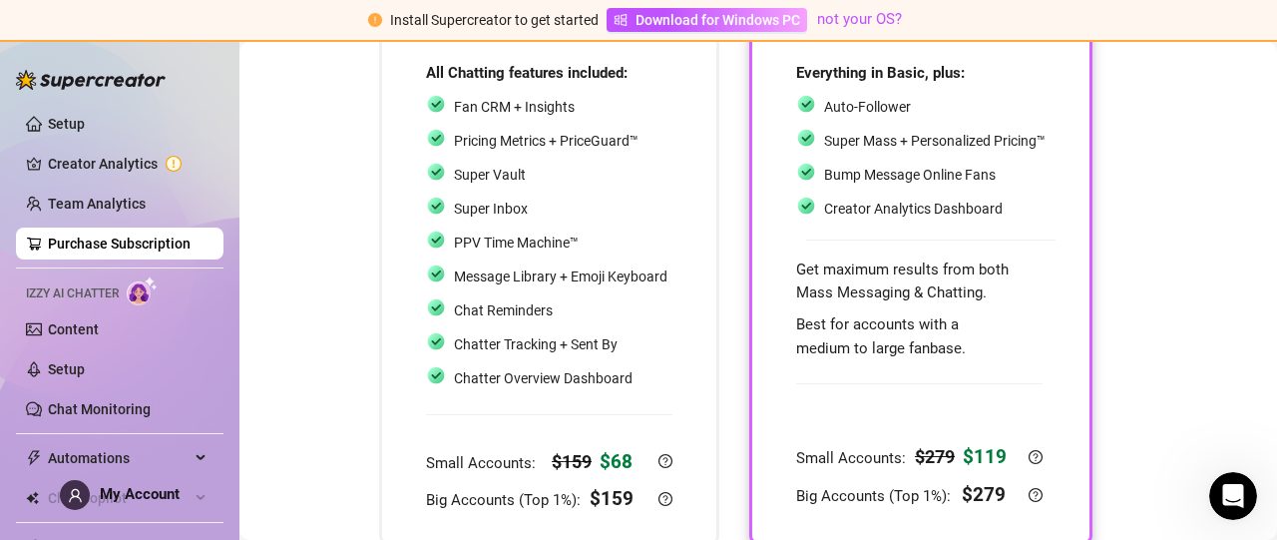
click at [827, 496] on span "Big Accounts (Top 1%):" at bounding box center [875, 496] width 159 height 18
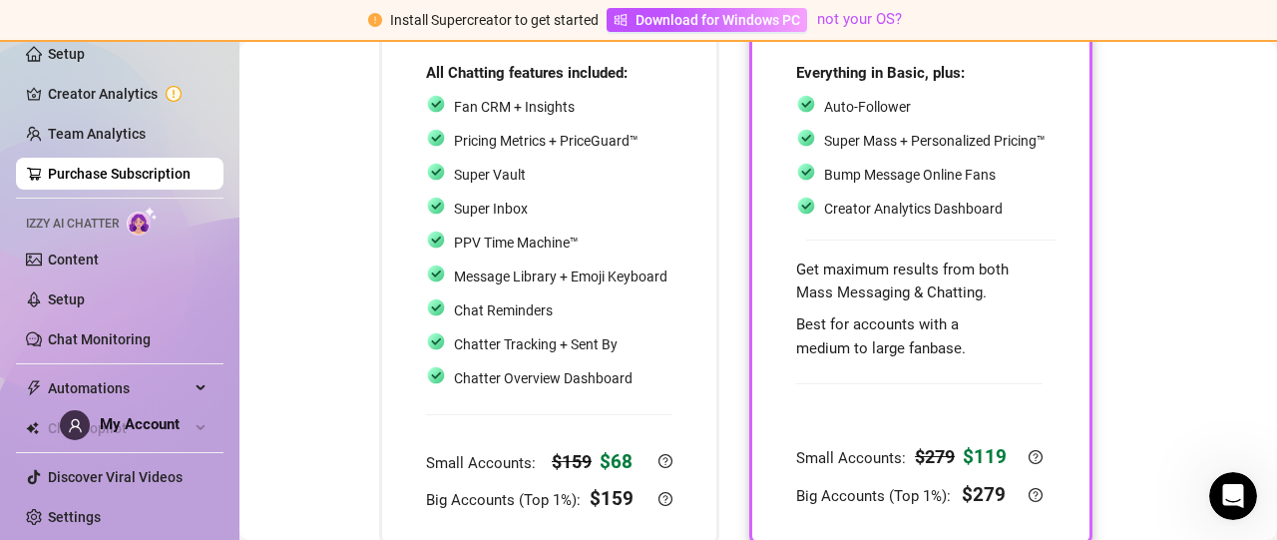
scroll to position [0, 0]
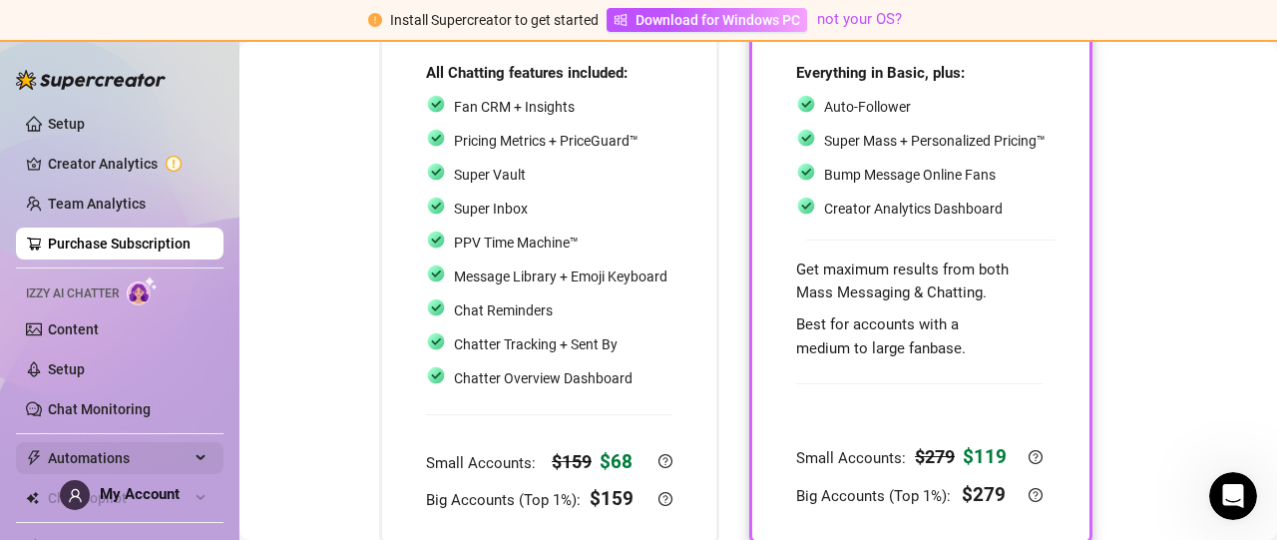
click at [180, 456] on div "Automations" at bounding box center [119, 458] width 207 height 32
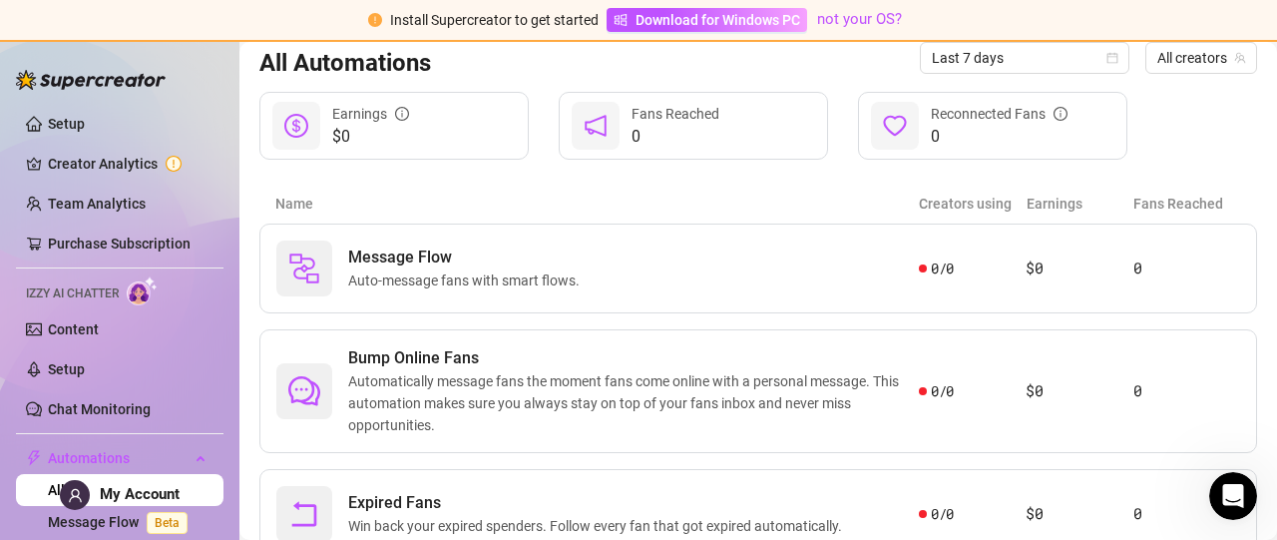
click at [501, 182] on div "Automations Automate messaging and Increase engagement of fans, send more perso…" at bounding box center [758, 202] width 998 height 711
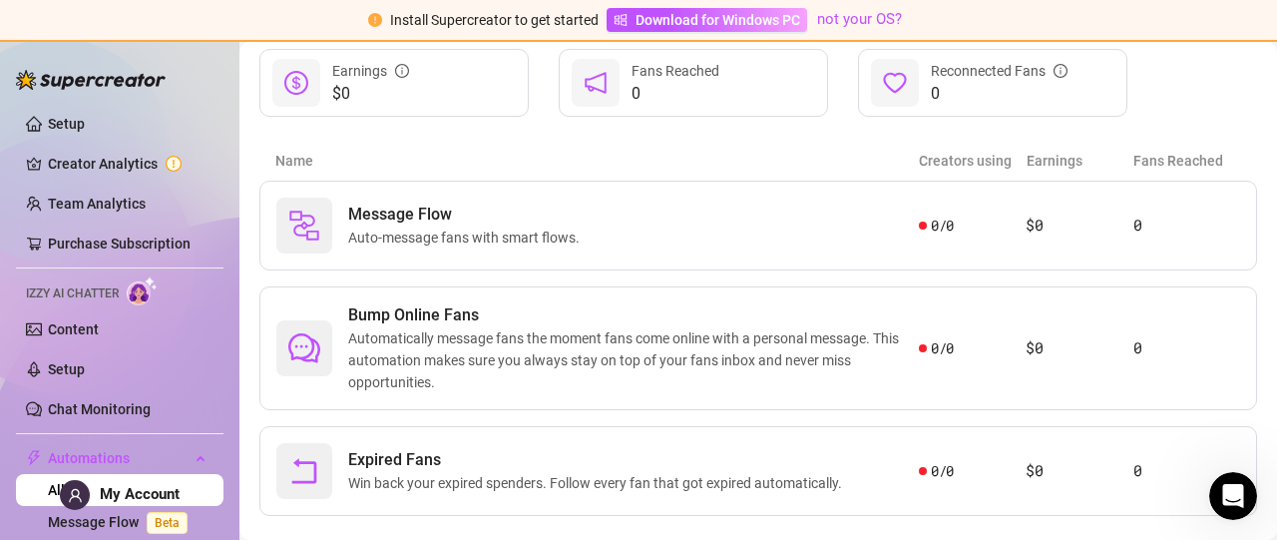
scroll to position [284, 0]
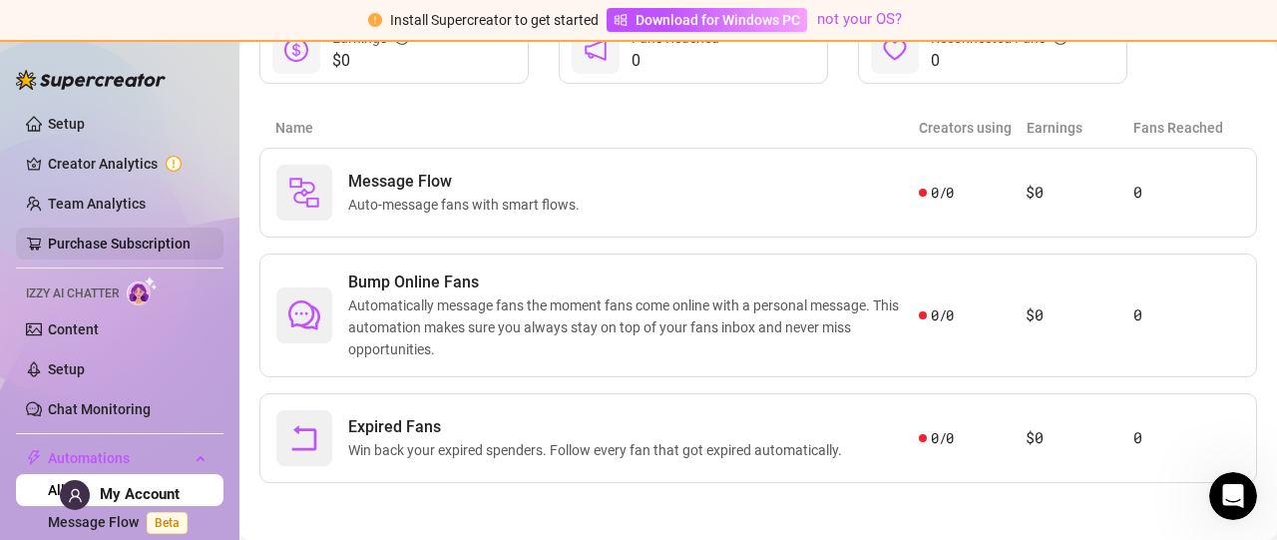
click at [54, 235] on link "Purchase Subscription" at bounding box center [119, 243] width 143 height 16
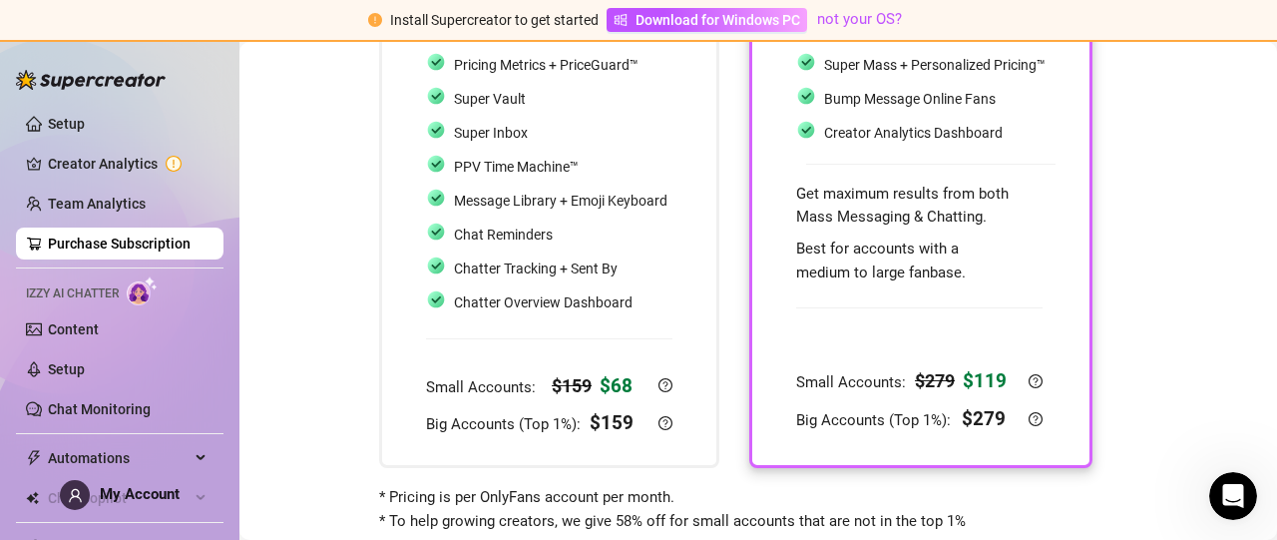
click at [54, 235] on link "Purchase Subscription" at bounding box center [119, 243] width 143 height 16
click at [287, 394] on div "Choose your subscription plan Don't worry - You can always change it later. ✈️ …" at bounding box center [758, 152] width 998 height 761
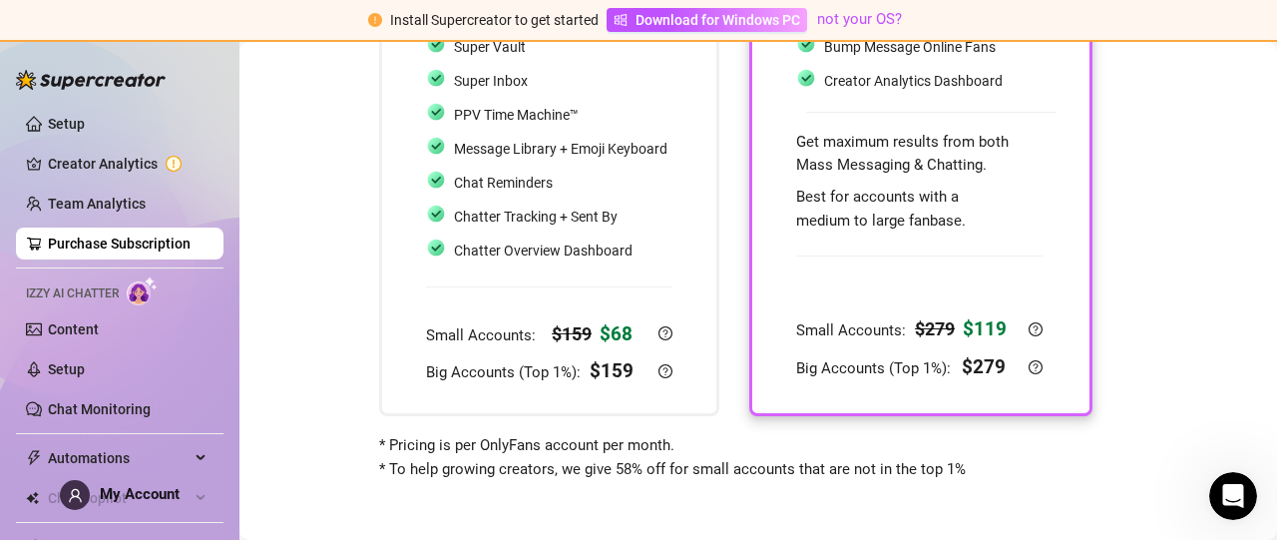
scroll to position [337, 0]
click at [101, 417] on link "Chat Monitoring" at bounding box center [99, 409] width 103 height 16
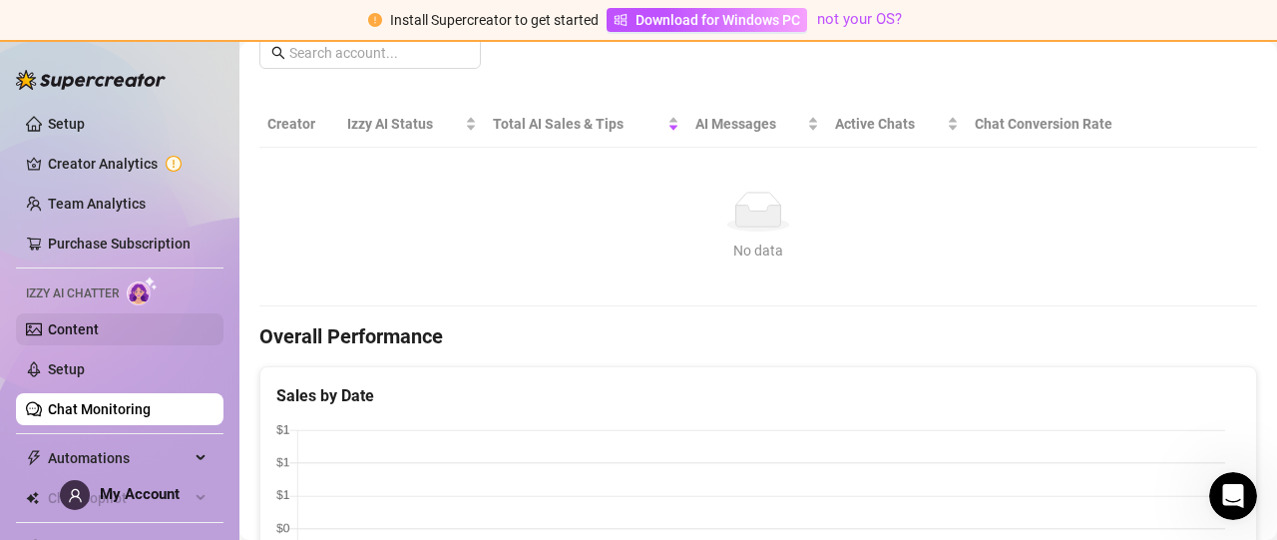
click at [109, 312] on ul "Setup Creator Analytics Team Analytics Purchase Subscription Izzy AI Chatter Co…" at bounding box center [119, 355] width 207 height 511
click at [86, 327] on link "Content" at bounding box center [73, 329] width 51 height 16
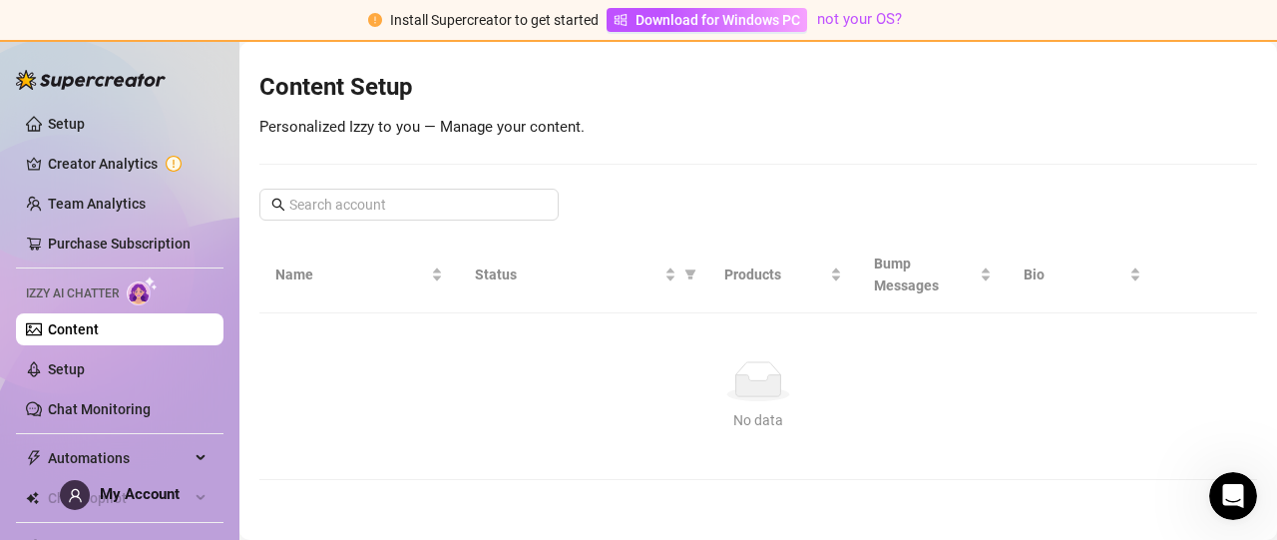
scroll to position [219, 0]
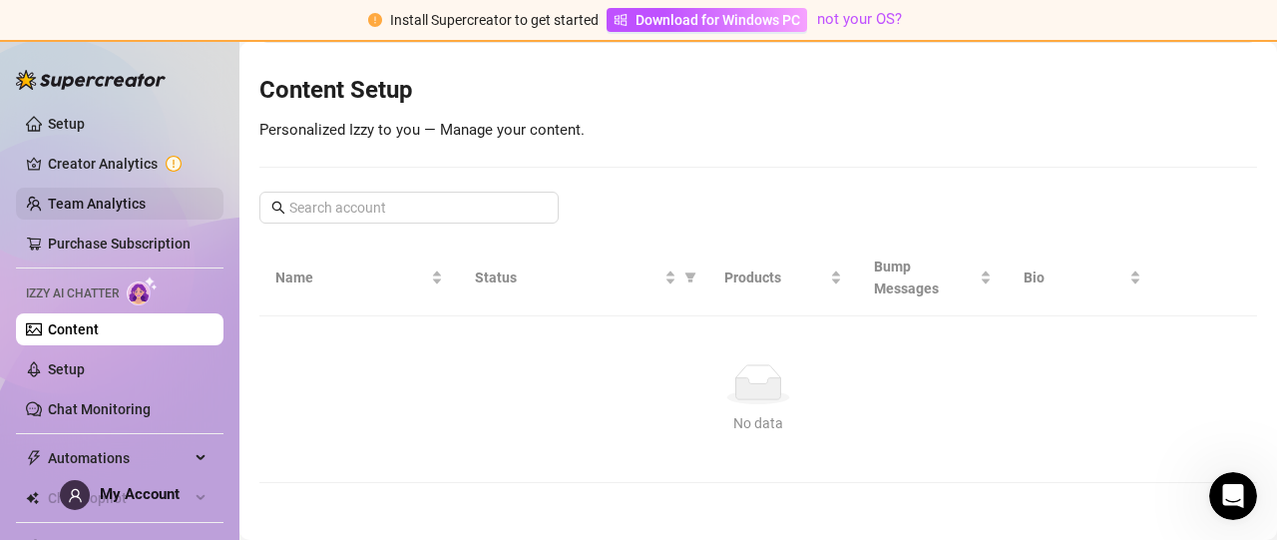
click at [128, 209] on link "Team Analytics" at bounding box center [97, 204] width 98 height 16
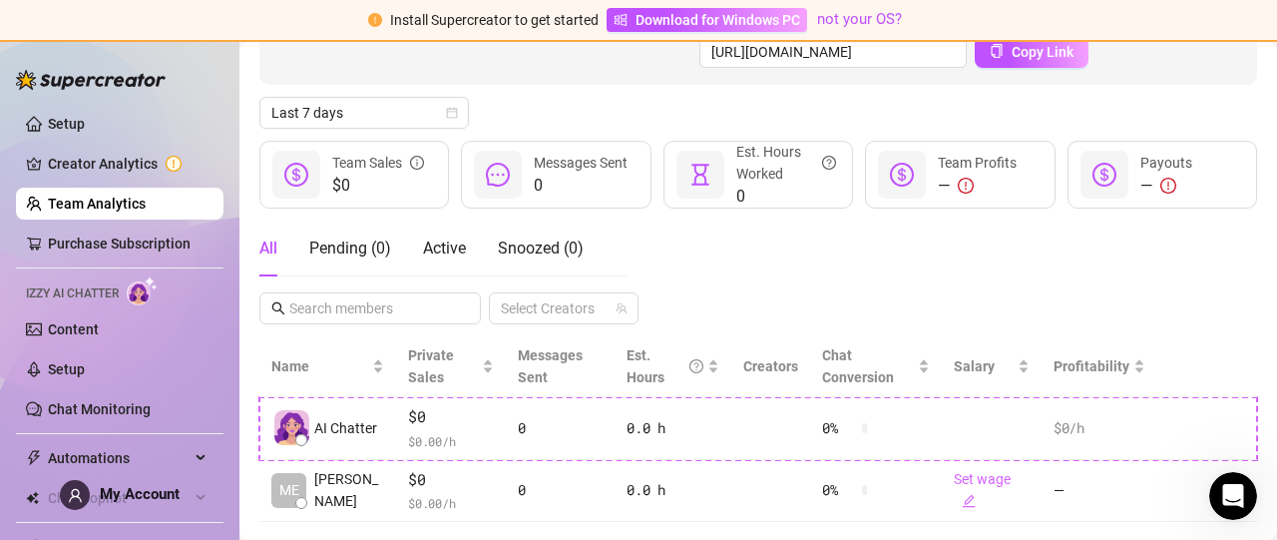
scroll to position [259, 0]
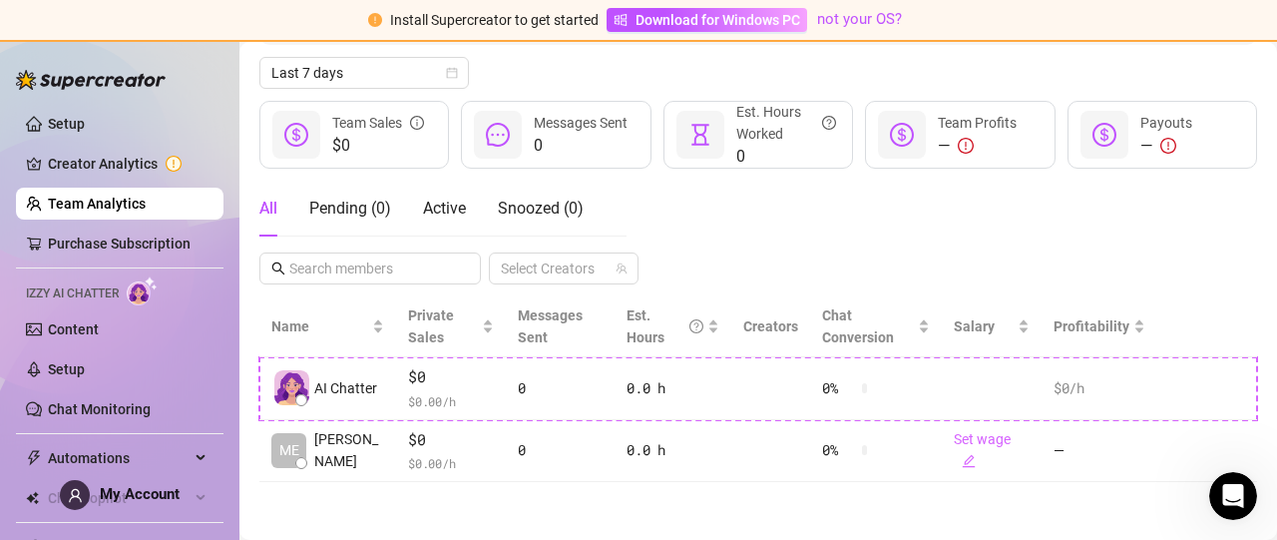
click at [128, 209] on link "Team Analytics" at bounding box center [97, 204] width 98 height 16
click at [66, 236] on link "Purchase Subscription" at bounding box center [119, 243] width 143 height 16
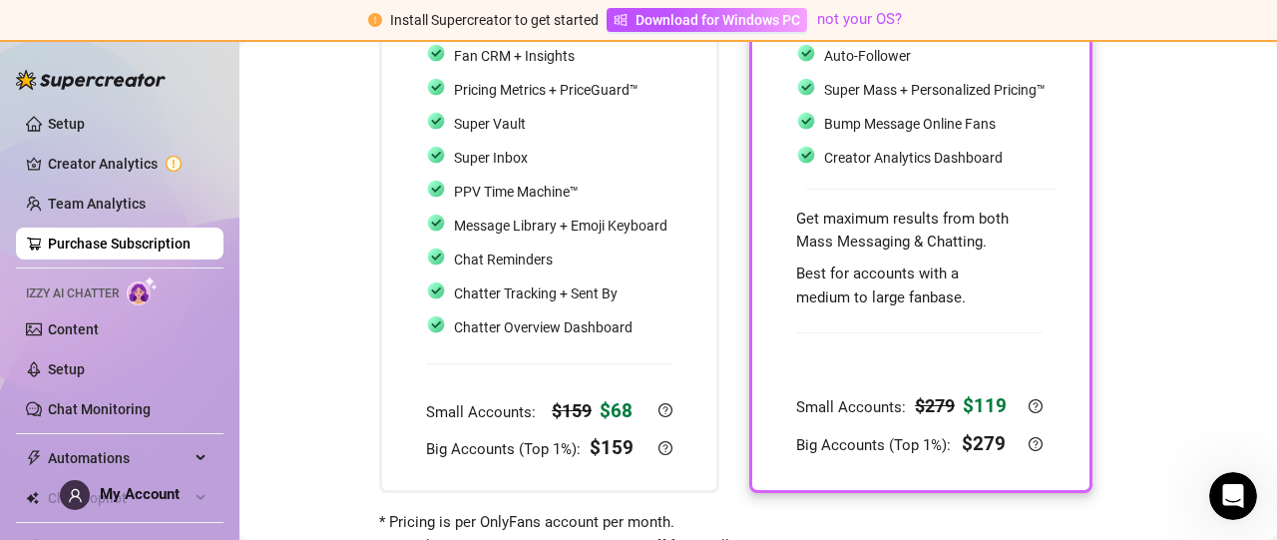
scroll to position [337, 0]
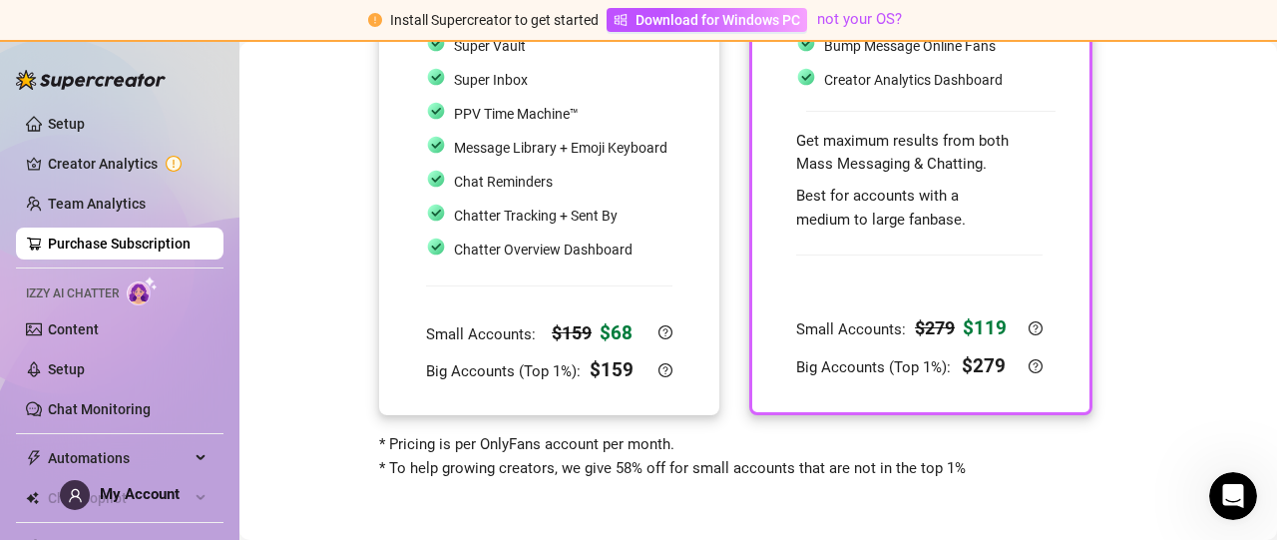
click at [532, 250] on span "Chatter Overview Dashboard" at bounding box center [543, 249] width 179 height 16
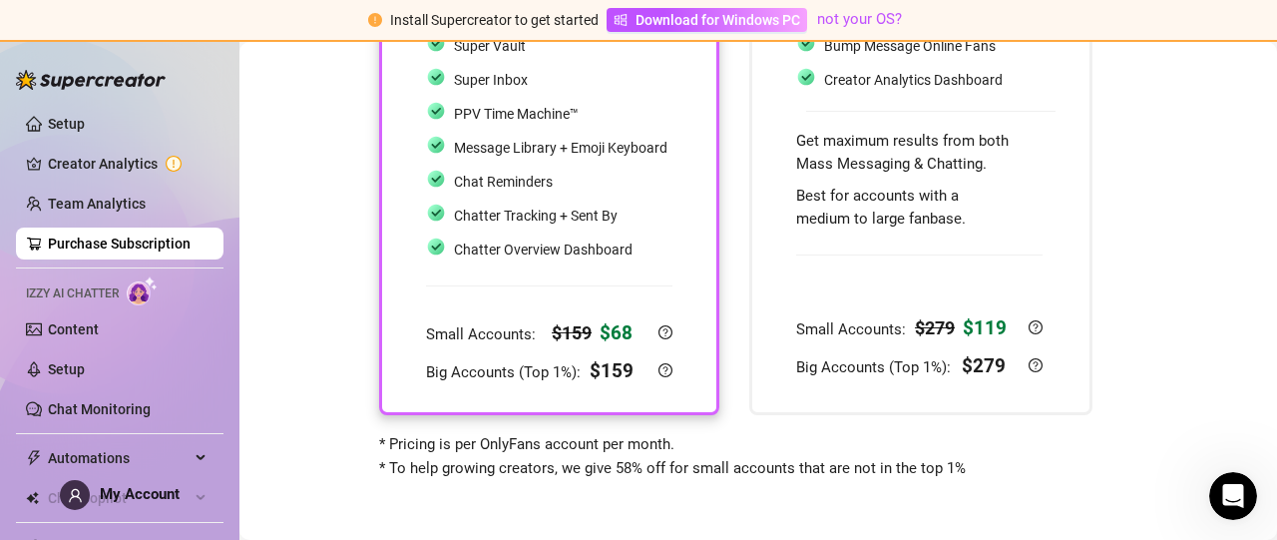
click at [532, 250] on span "Chatter Overview Dashboard" at bounding box center [543, 249] width 179 height 16
click at [287, 278] on div "Choose your subscription plan Don't worry - You can always change it later. ✈️ …" at bounding box center [758, 99] width 998 height 761
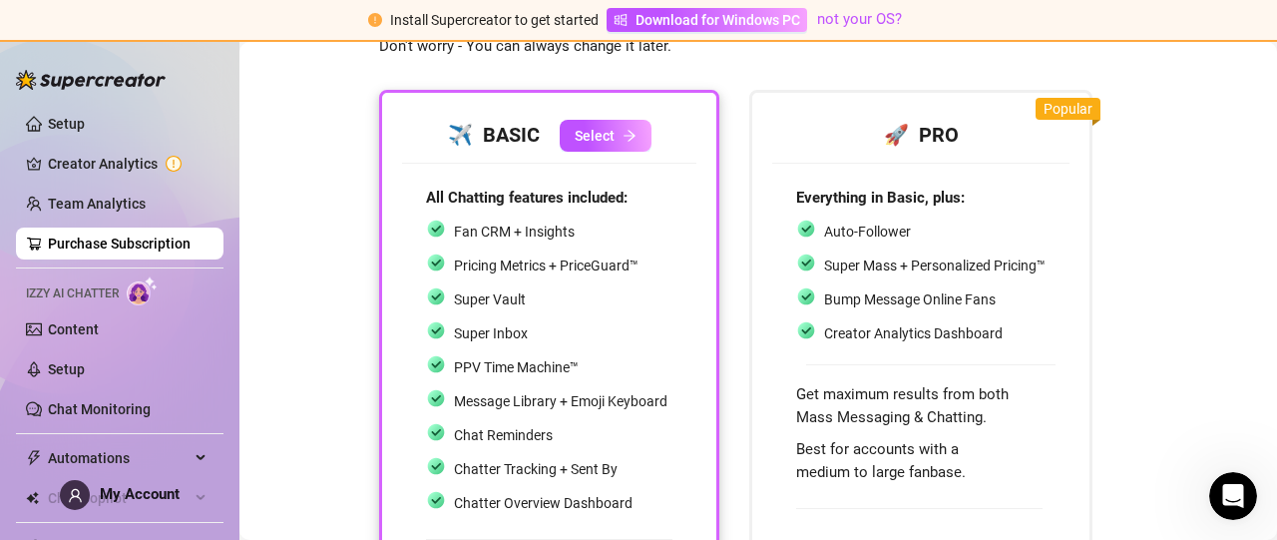
scroll to position [0, 0]
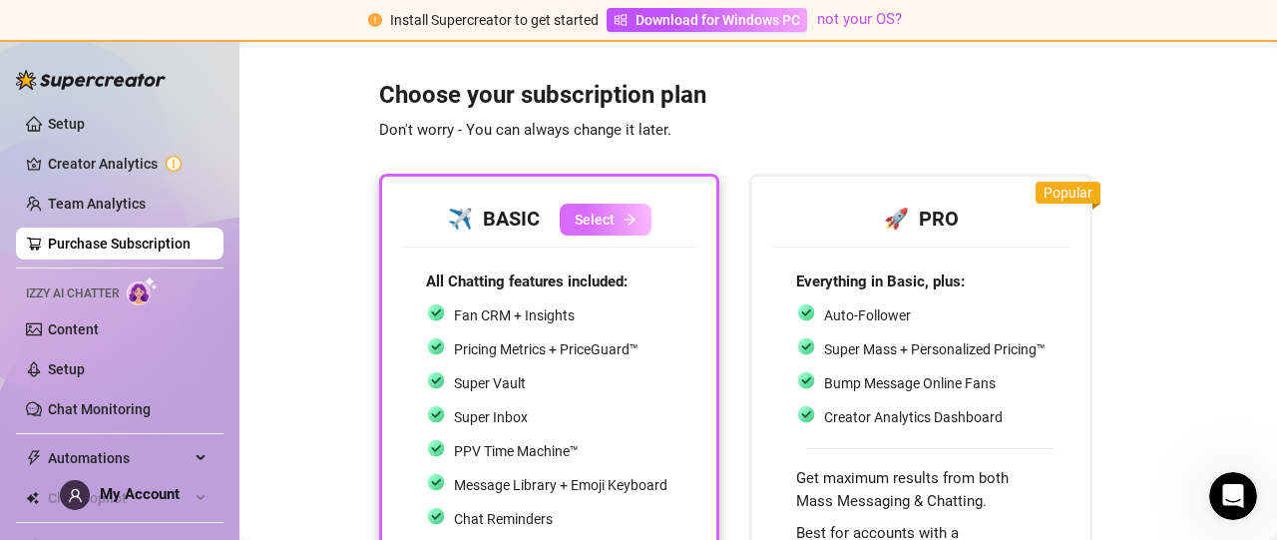
click at [603, 218] on span "Select" at bounding box center [595, 219] width 40 height 16
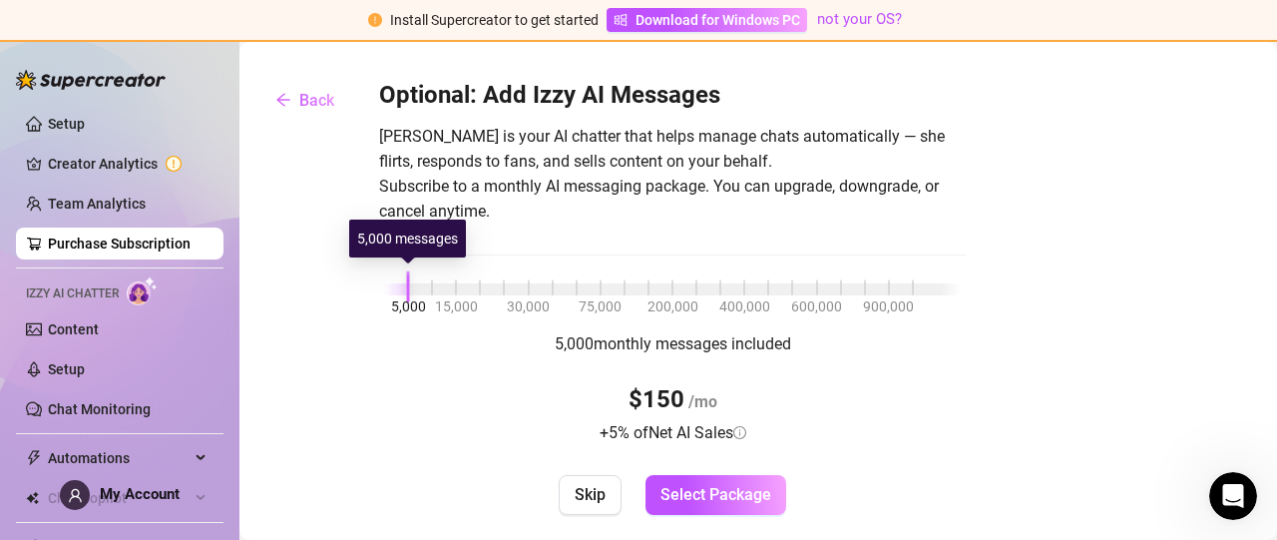
drag, startPoint x: 407, startPoint y: 293, endPoint x: 402, endPoint y: 276, distance: 17.7
click at [402, 276] on div "Optional: Add Izzy AI Messages [PERSON_NAME] is your AI chatter that helps mana…" at bounding box center [672, 297] width 587 height 435
click at [393, 284] on div at bounding box center [396, 289] width 24 height 12
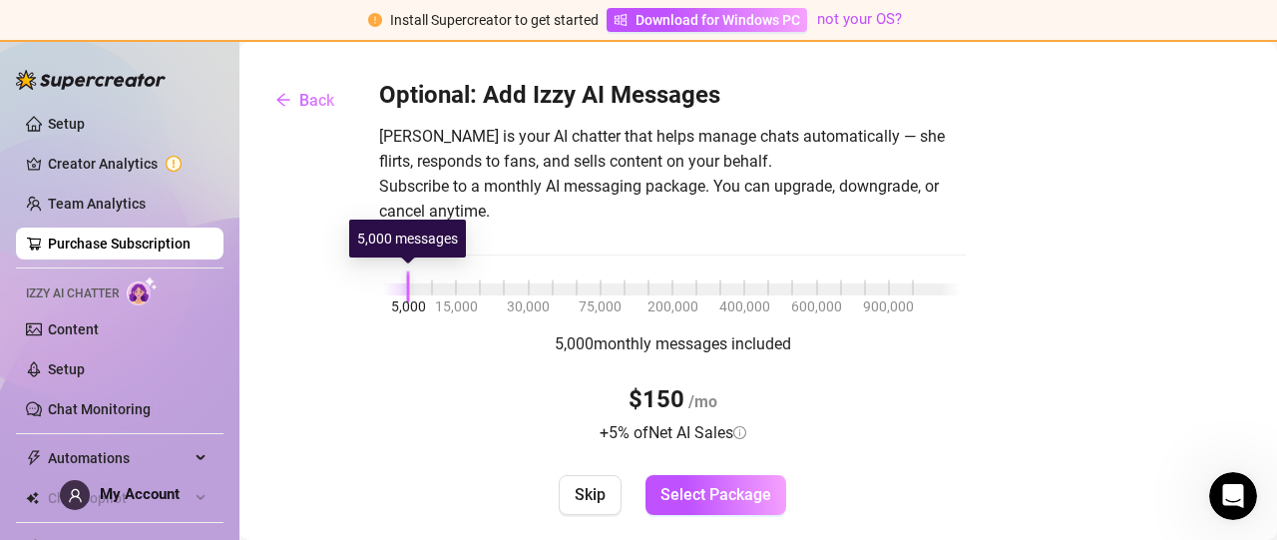
click at [393, 284] on div at bounding box center [396, 289] width 24 height 12
